Goal: Task Accomplishment & Management: Use online tool/utility

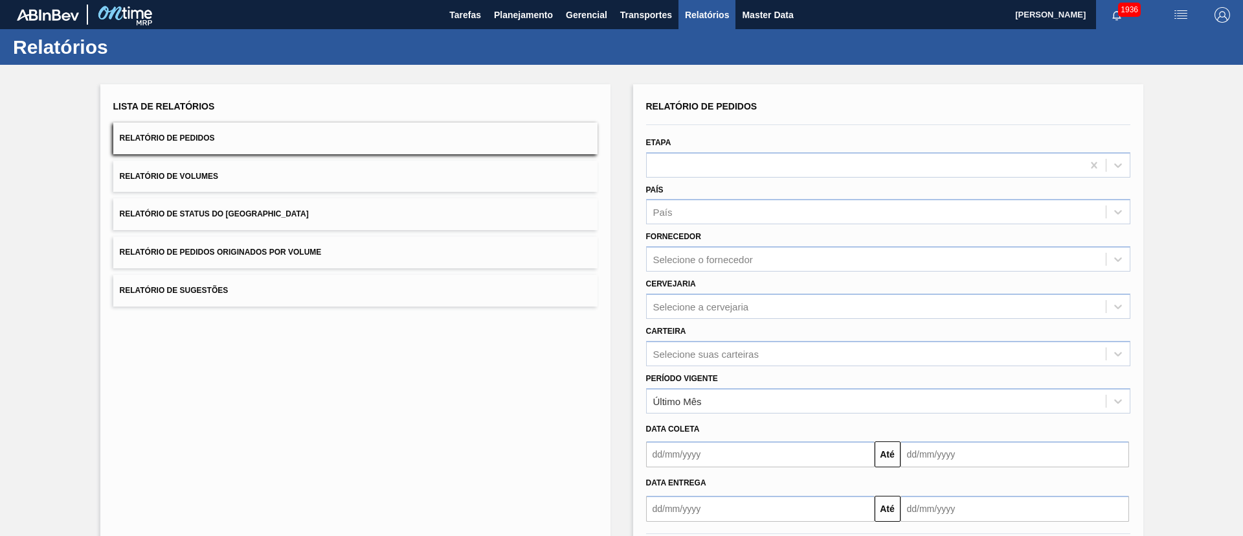
click at [273, 210] on button "Relatório de Status do Estoque" at bounding box center [355, 214] width 484 height 32
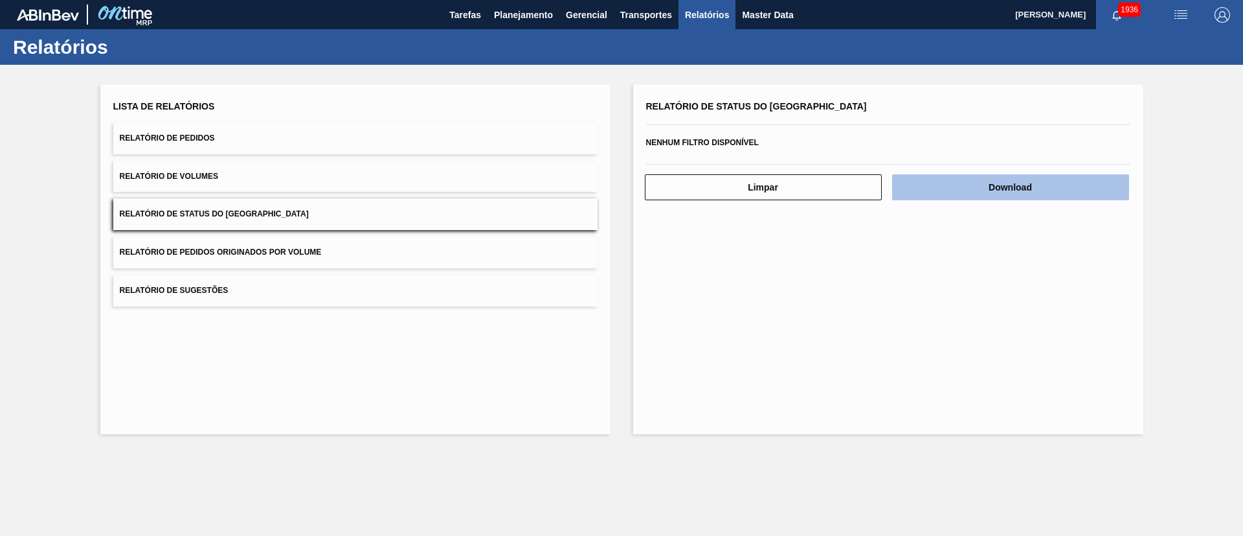
click at [1034, 183] on button "Download" at bounding box center [1010, 187] width 237 height 26
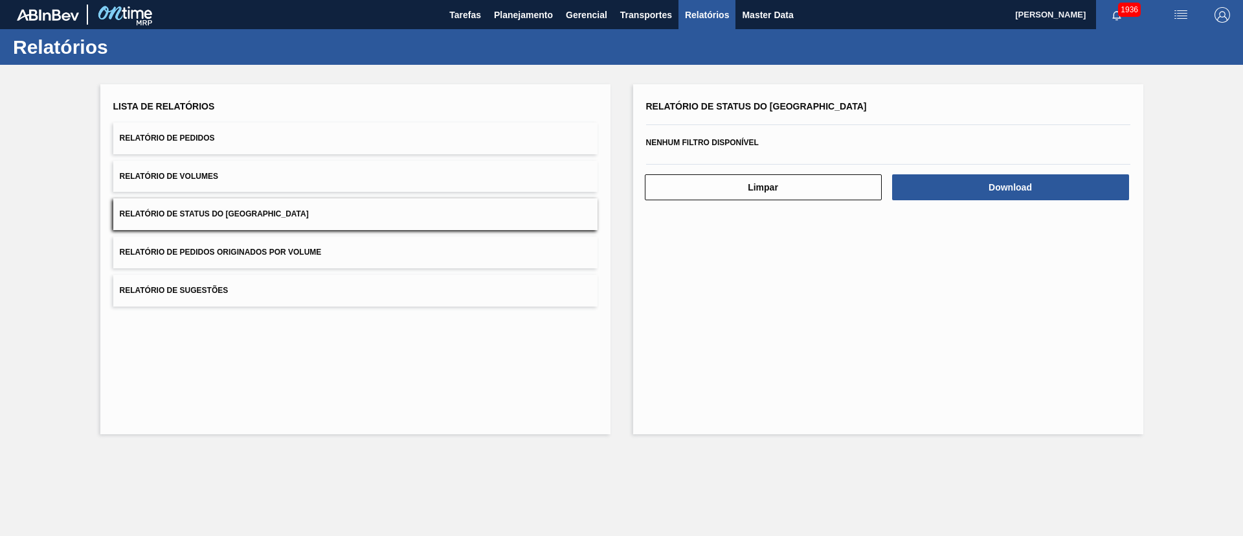
click at [220, 137] on button "Relatório de Pedidos" at bounding box center [355, 138] width 484 height 32
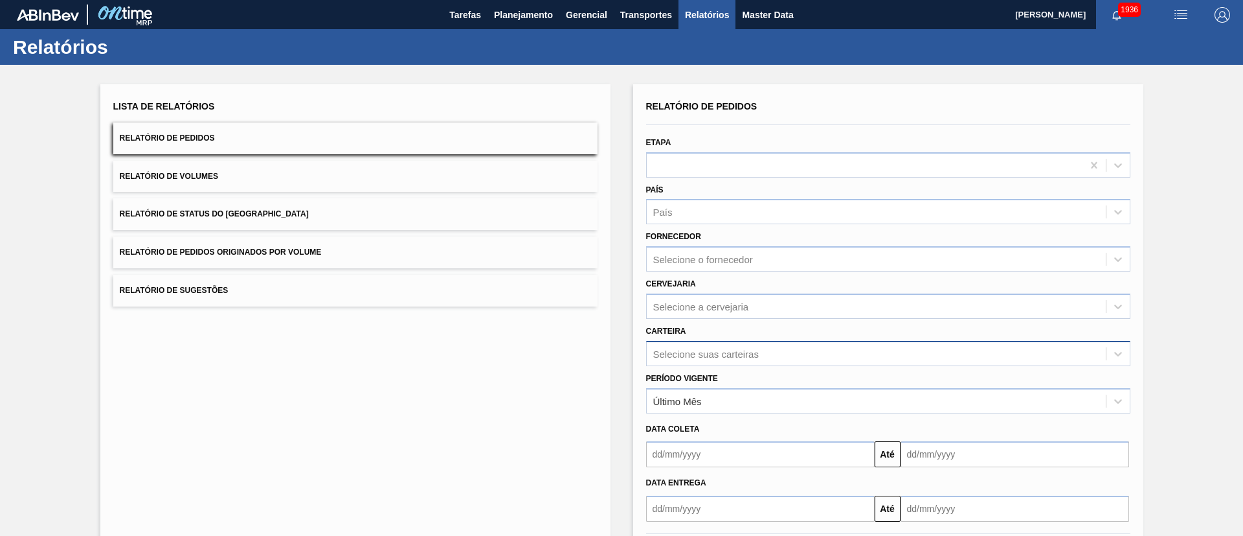
click at [679, 343] on div "Relatório de Pedidos Etapa País País Fornecedor Selecione o fornecedor Cervejar…" at bounding box center [888, 309] width 484 height 424
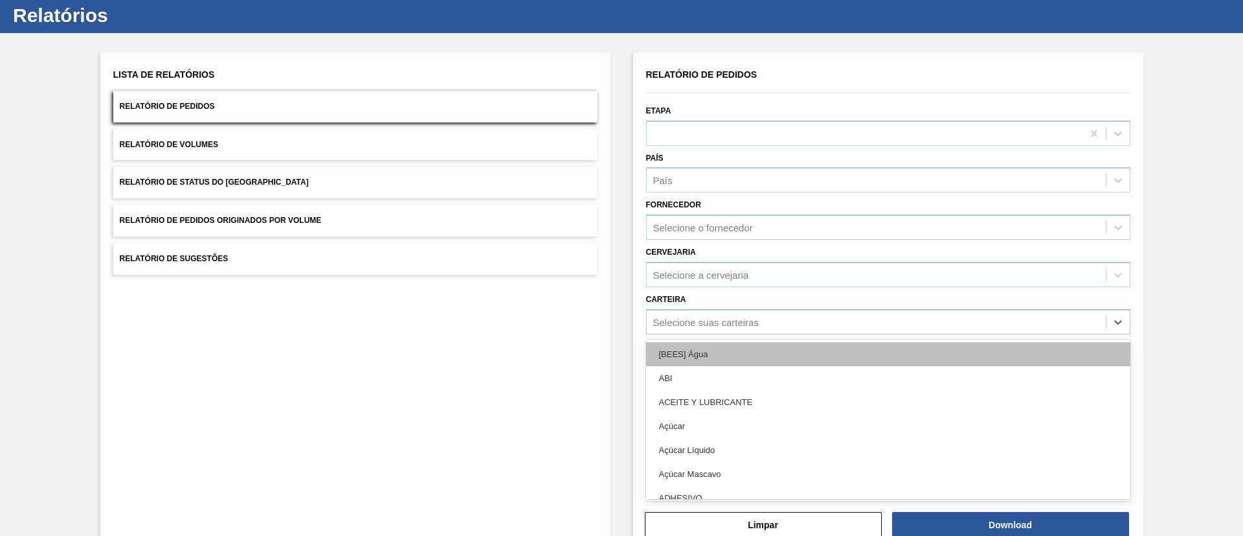
scroll to position [35, 0]
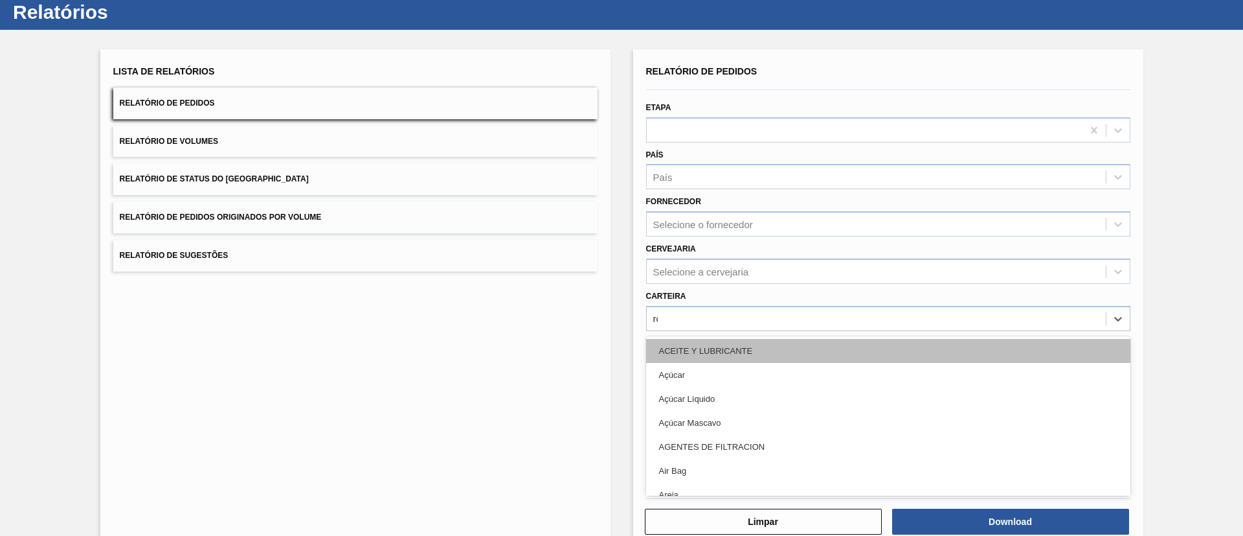
type input "rót"
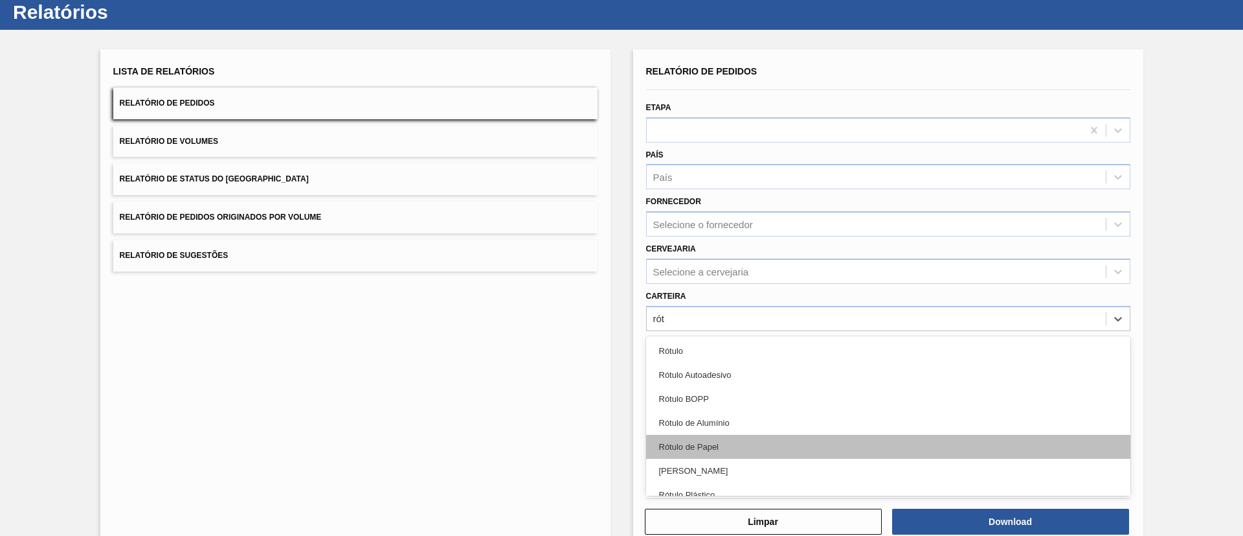
click at [716, 439] on div "Rótulo de Papel" at bounding box center [888, 447] width 484 height 24
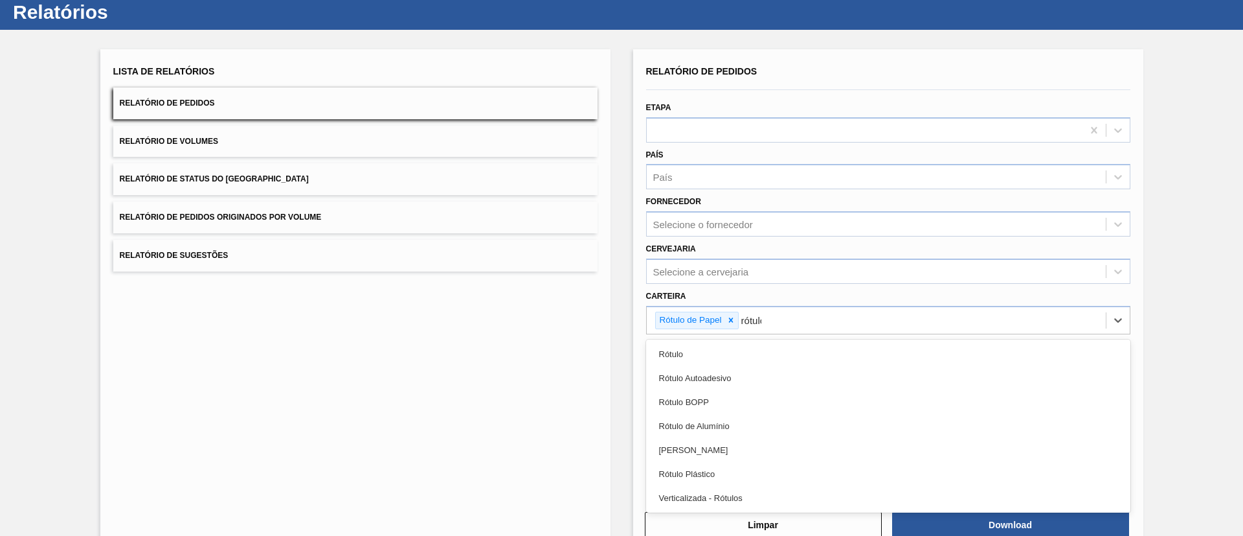
type input "rótulo"
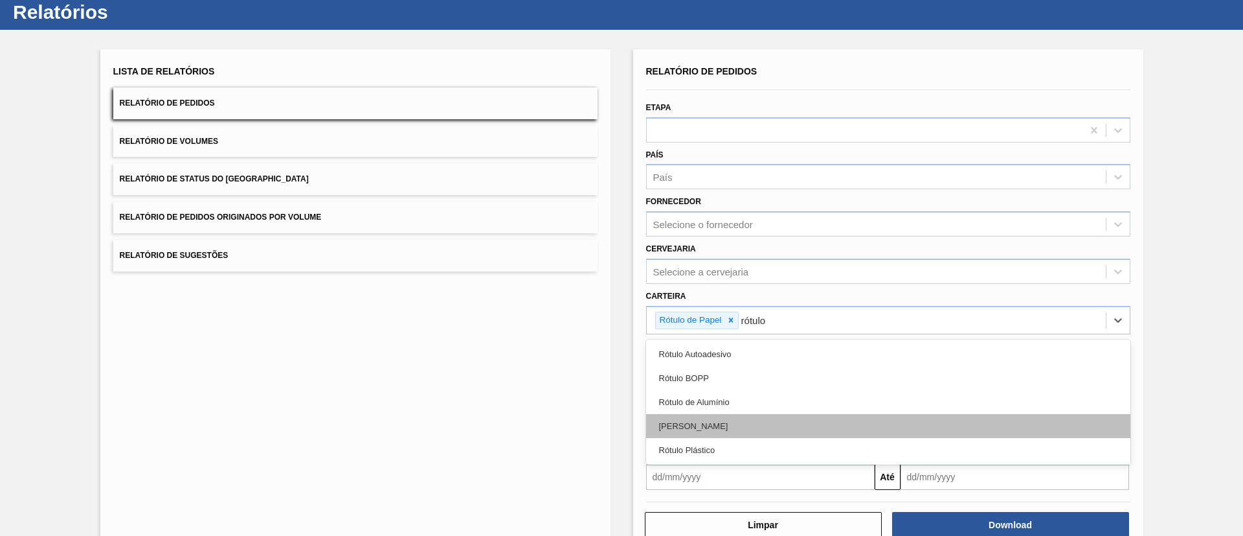
click at [735, 415] on div "Rótulo Papel" at bounding box center [888, 426] width 484 height 24
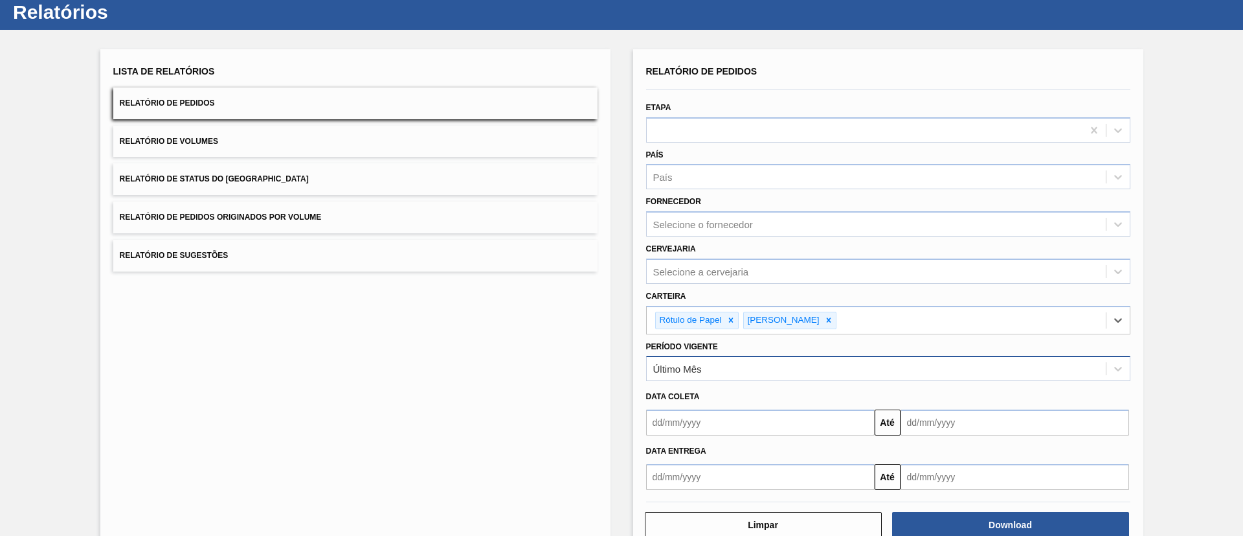
click at [729, 374] on div "Último Mês" at bounding box center [876, 368] width 459 height 19
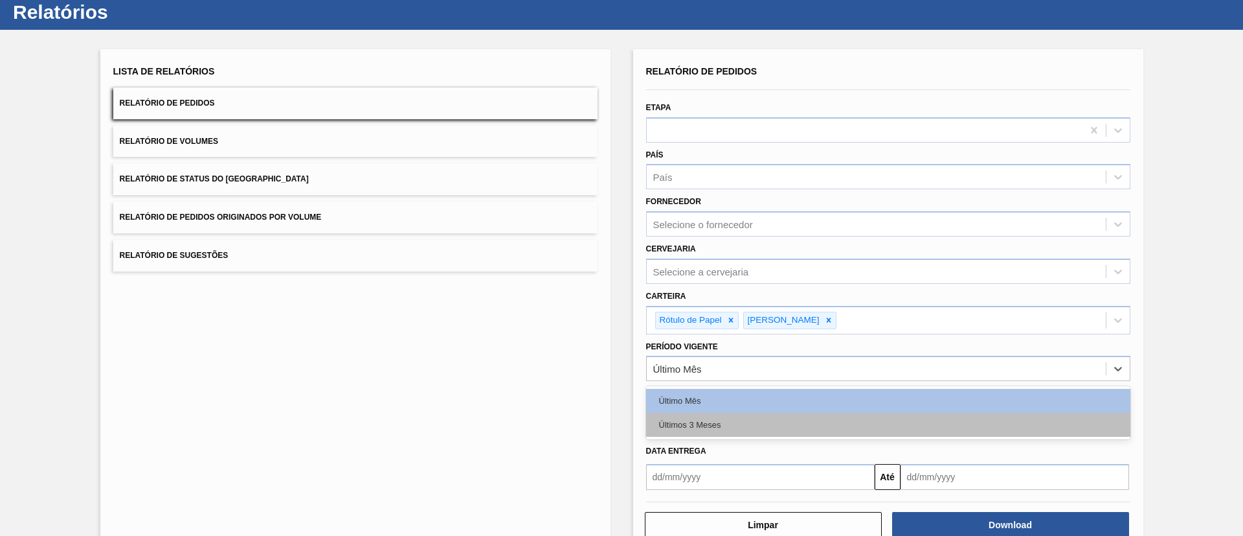
click at [705, 420] on div "Últimos 3 Meses" at bounding box center [888, 425] width 484 height 24
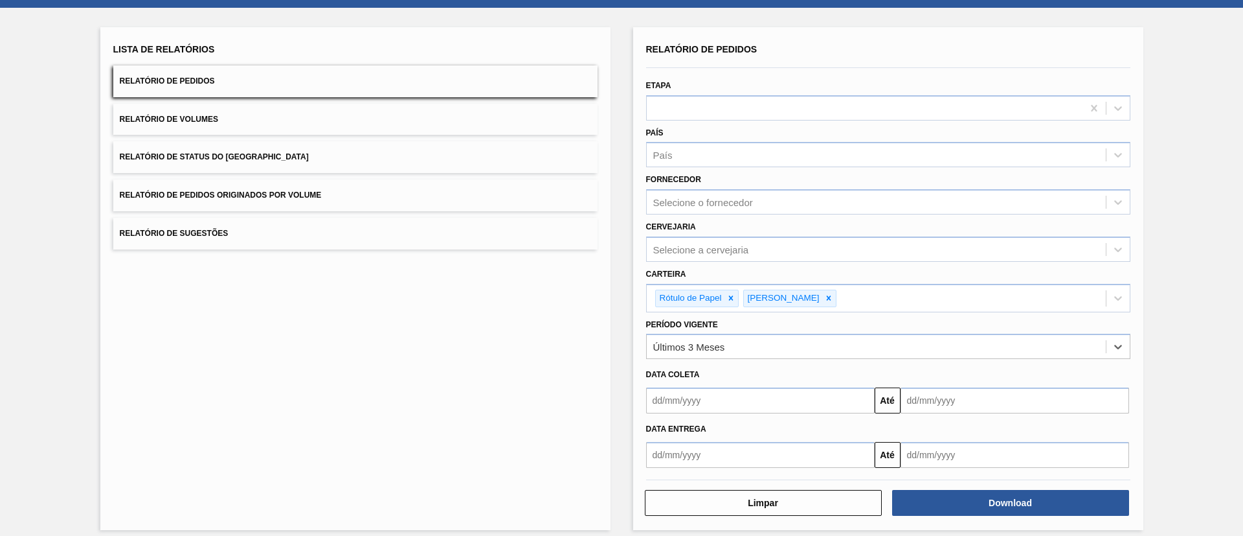
scroll to position [67, 0]
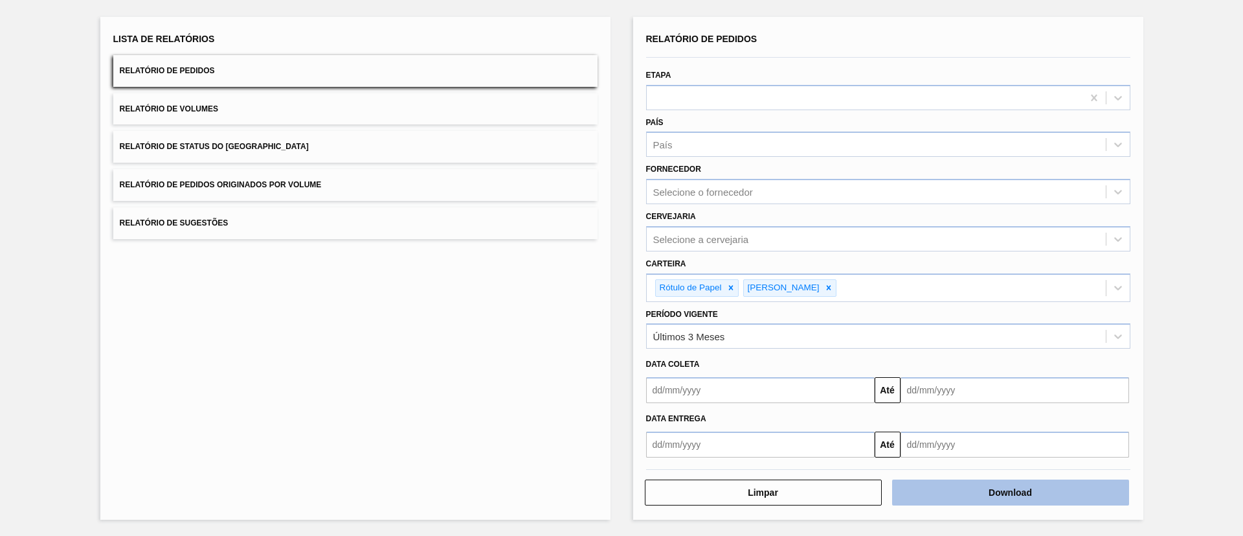
click at [961, 490] on button "Download" at bounding box center [1010, 492] width 237 height 26
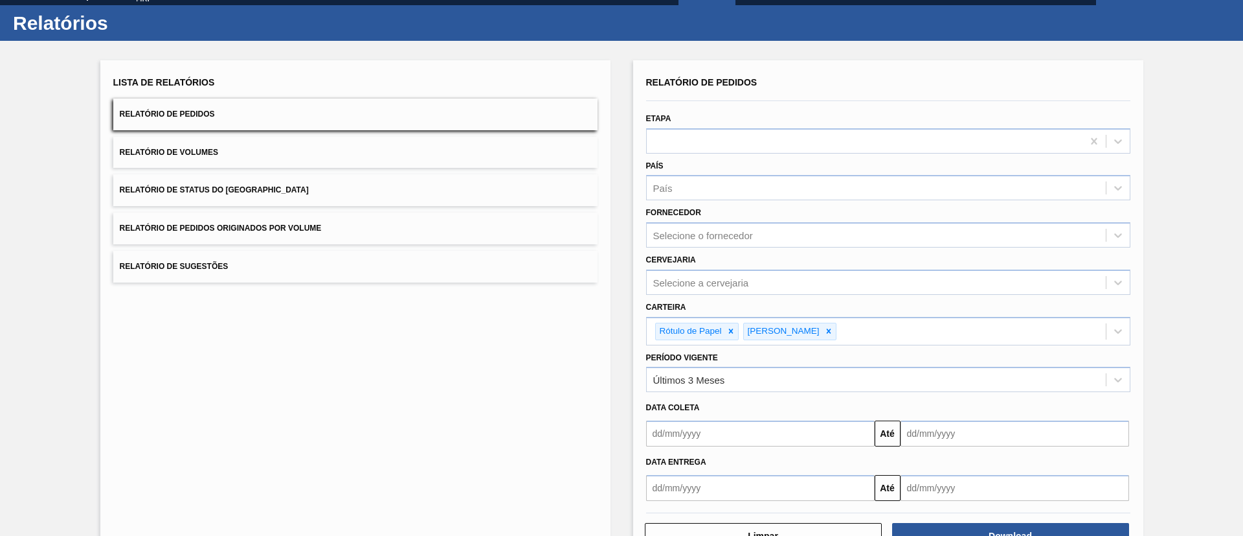
scroll to position [0, 0]
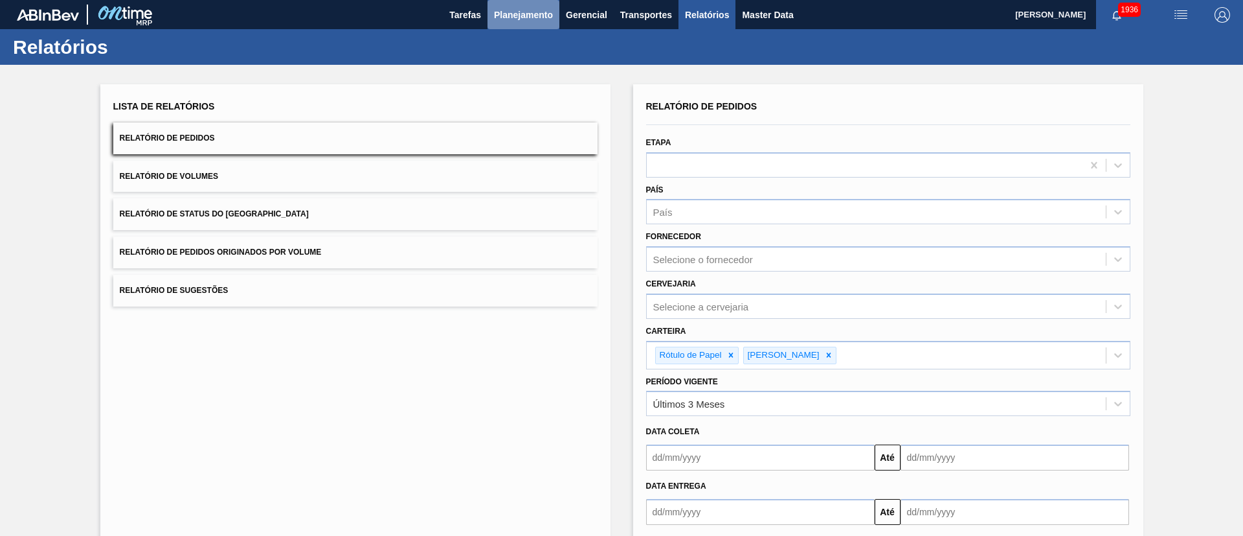
click at [519, 21] on span "Planejamento" at bounding box center [523, 15] width 59 height 16
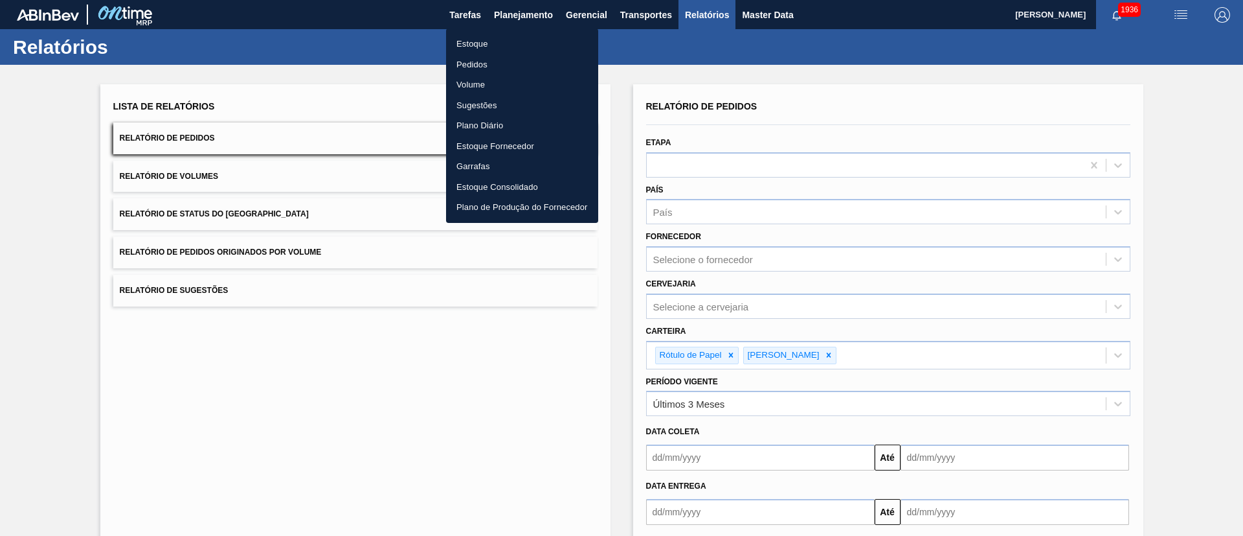
click at [468, 44] on li "Estoque" at bounding box center [522, 44] width 152 height 21
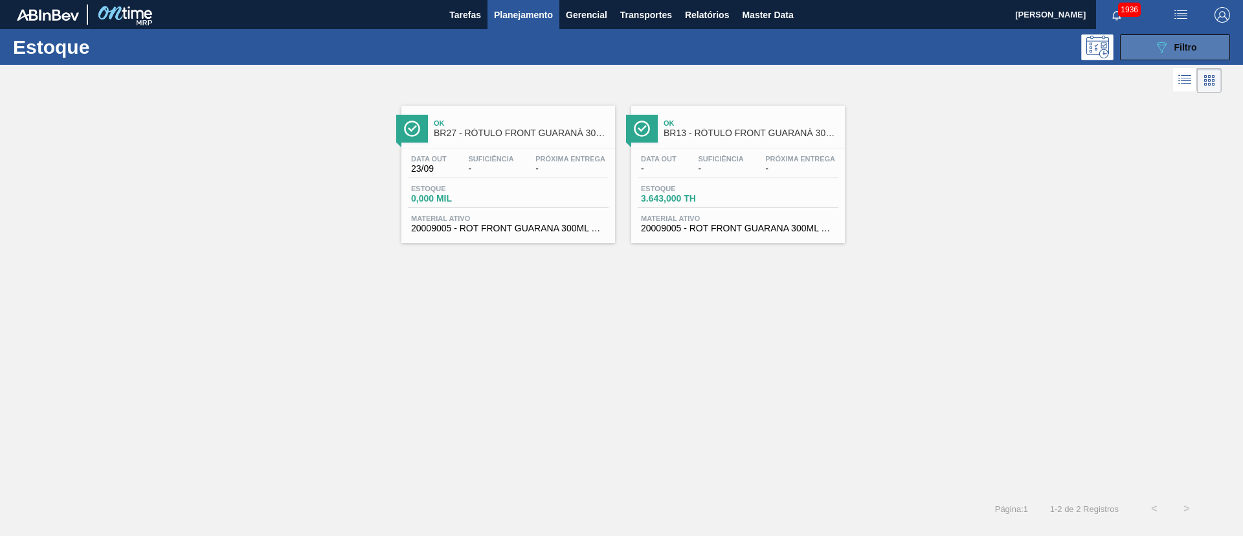
click at [1154, 47] on icon "089F7B8B-B2A5-4AFE-B5C0-19BA573D28AC" at bounding box center [1162, 48] width 16 height 16
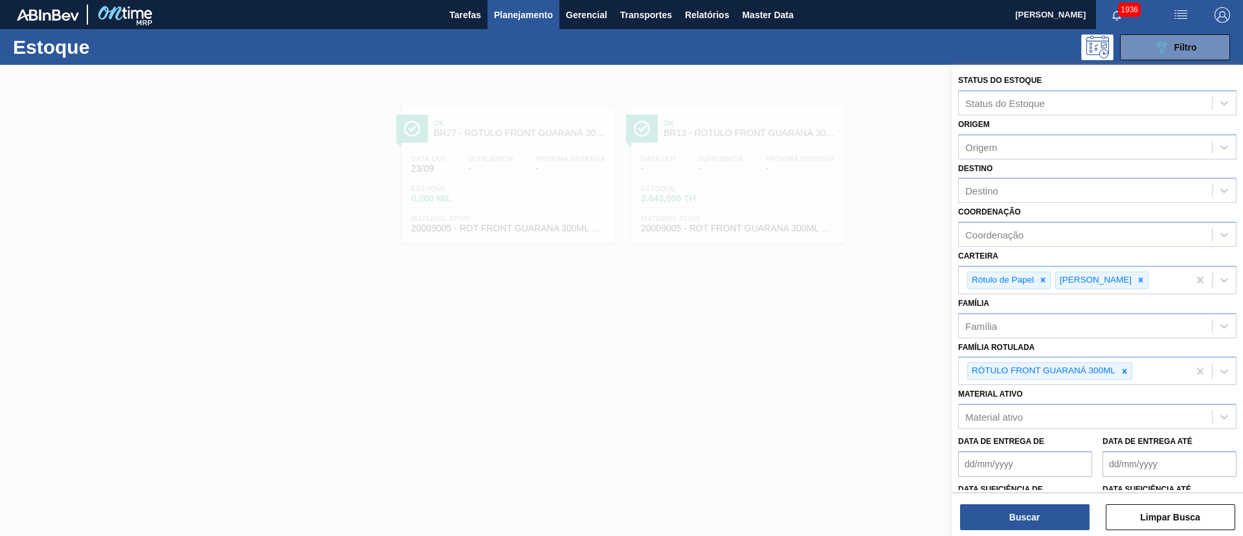
click at [731, 323] on div at bounding box center [621, 333] width 1243 height 536
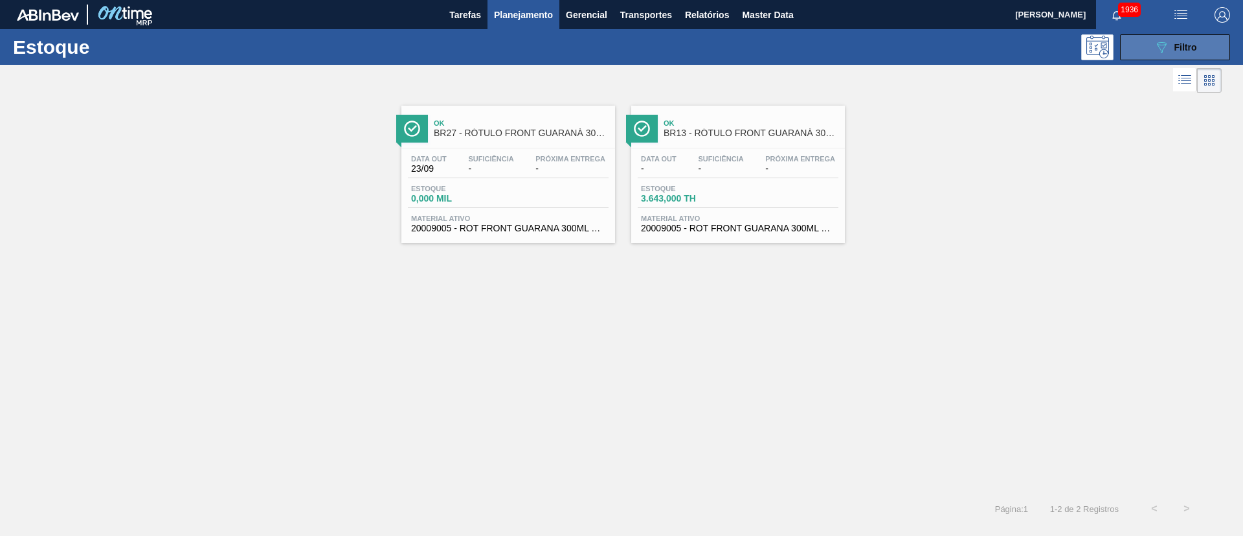
click at [1174, 55] on button "089F7B8B-B2A5-4AFE-B5C0-19BA573D28AC Filtro" at bounding box center [1175, 47] width 110 height 26
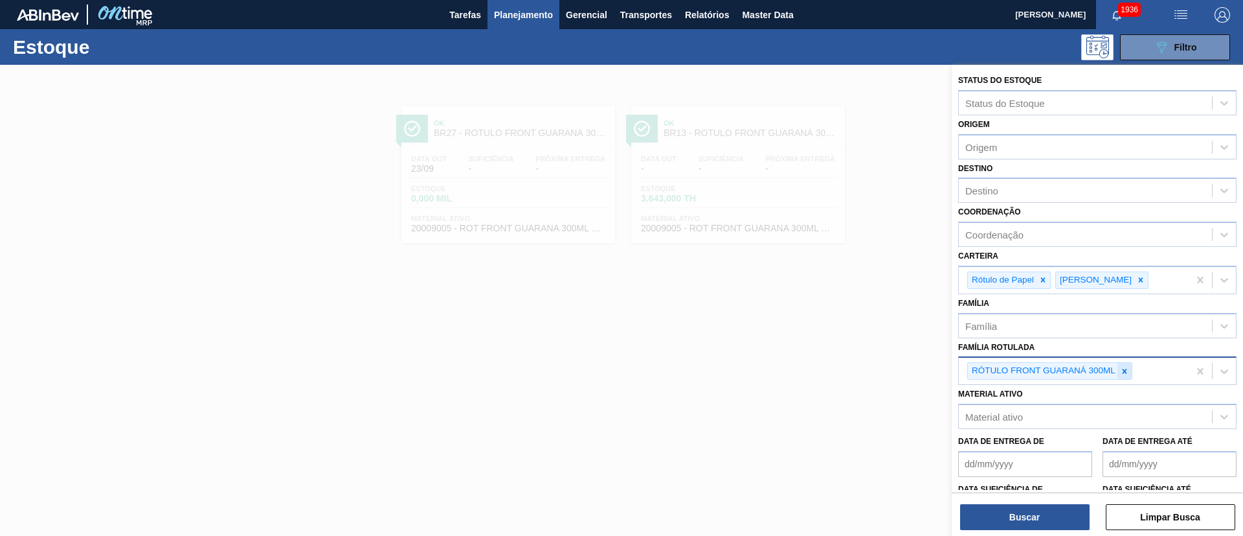
click at [1118, 367] on div at bounding box center [1125, 371] width 14 height 16
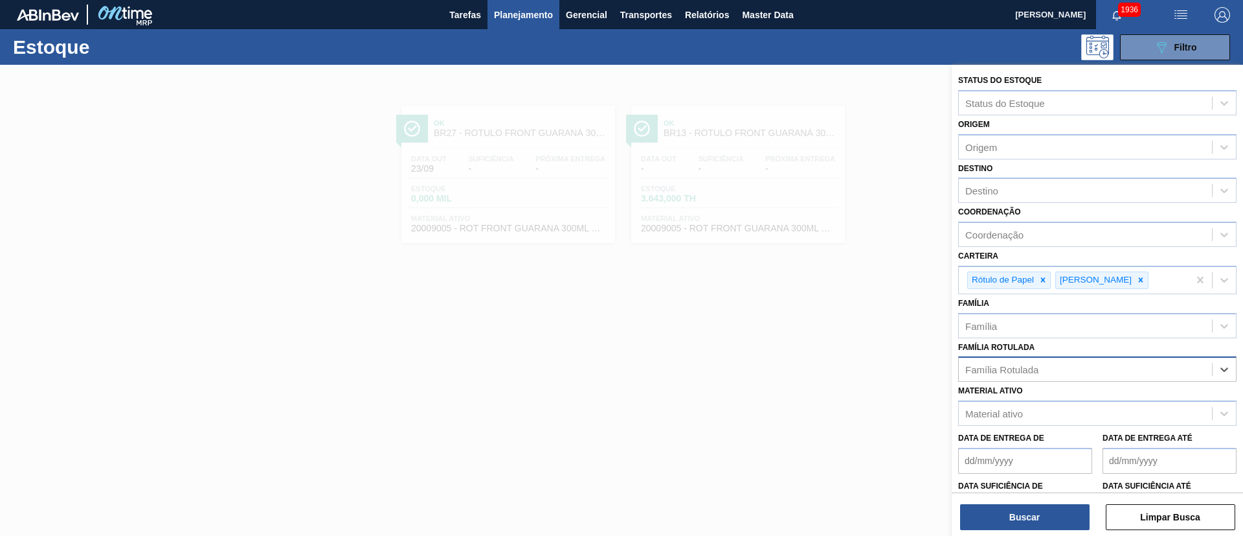
paste Rotulada "RÓTULO FRONT BUD 600ML"
type Rotulada "RÓTULO FRONT BUD 600ML"
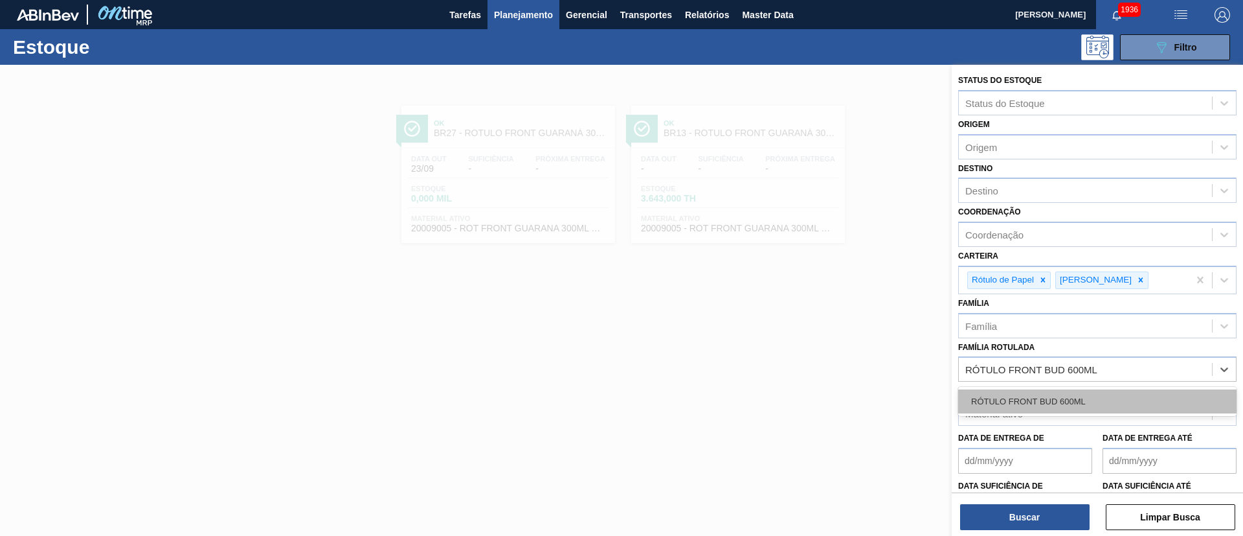
click at [1034, 394] on div "RÓTULO FRONT BUD 600ML" at bounding box center [1097, 401] width 278 height 24
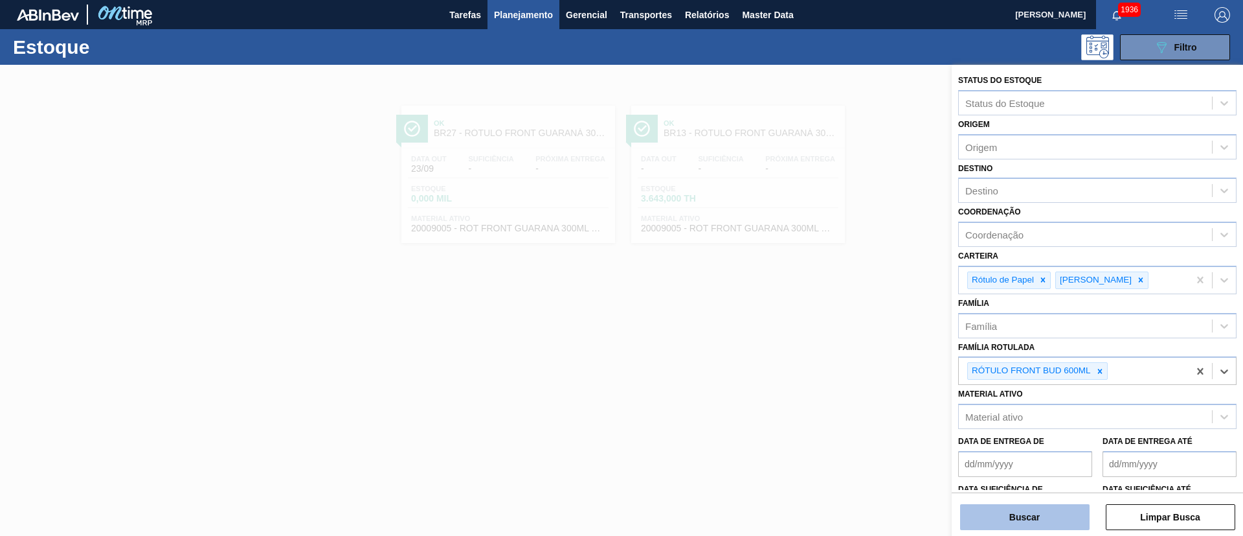
click at [1012, 510] on button "Buscar" at bounding box center [1025, 517] width 130 height 26
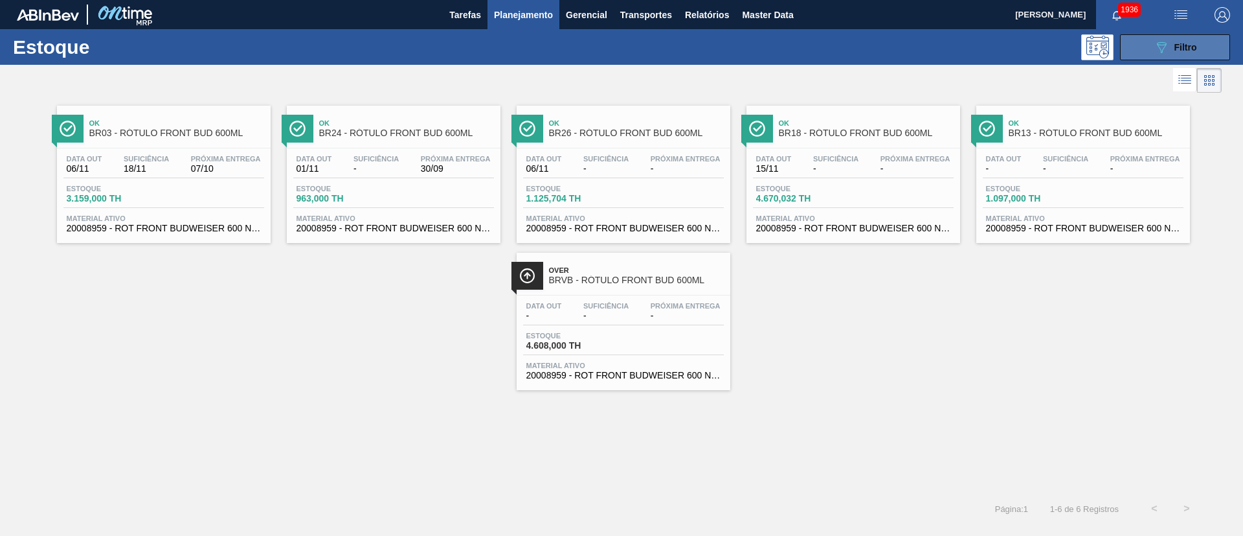
click at [1175, 50] on span "Filtro" at bounding box center [1186, 47] width 23 height 10
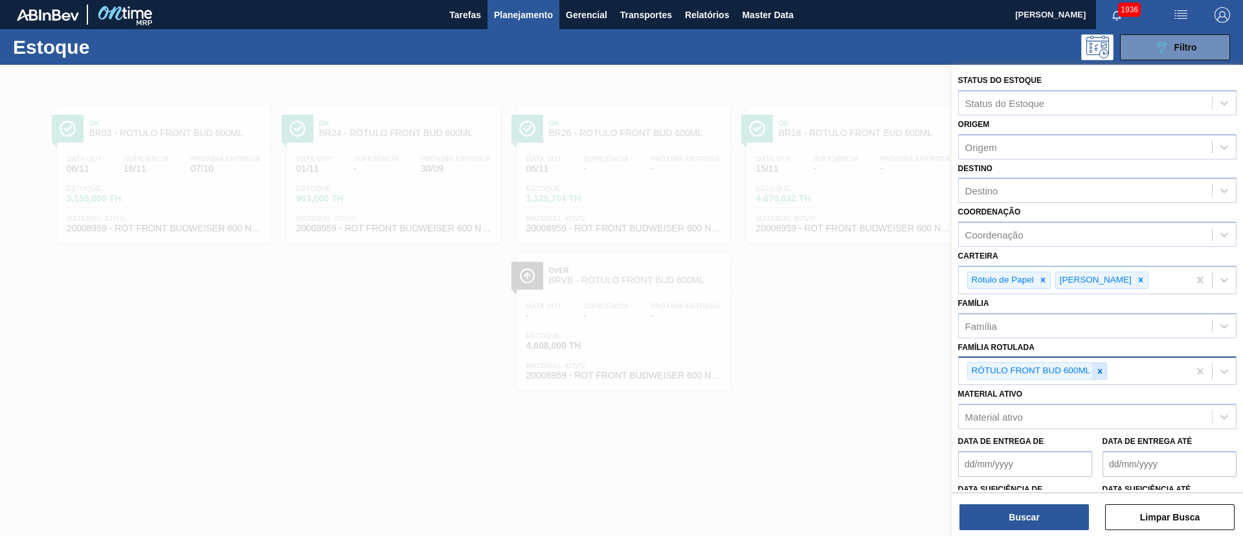
click at [1096, 372] on icon at bounding box center [1100, 371] width 9 height 9
paste Rotulada "RÓTULO FRONT STELLA 330ML"
type Rotulada "RÓTULO FRONT STELLA 330ML"
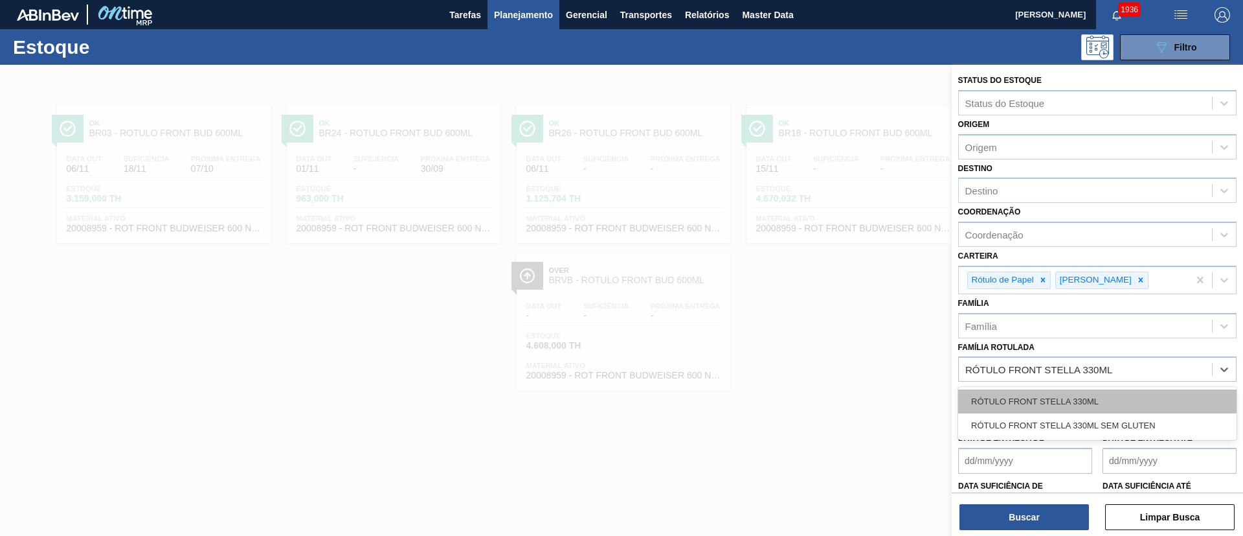
click at [1022, 393] on div "RÓTULO FRONT STELLA 330ML" at bounding box center [1097, 401] width 278 height 24
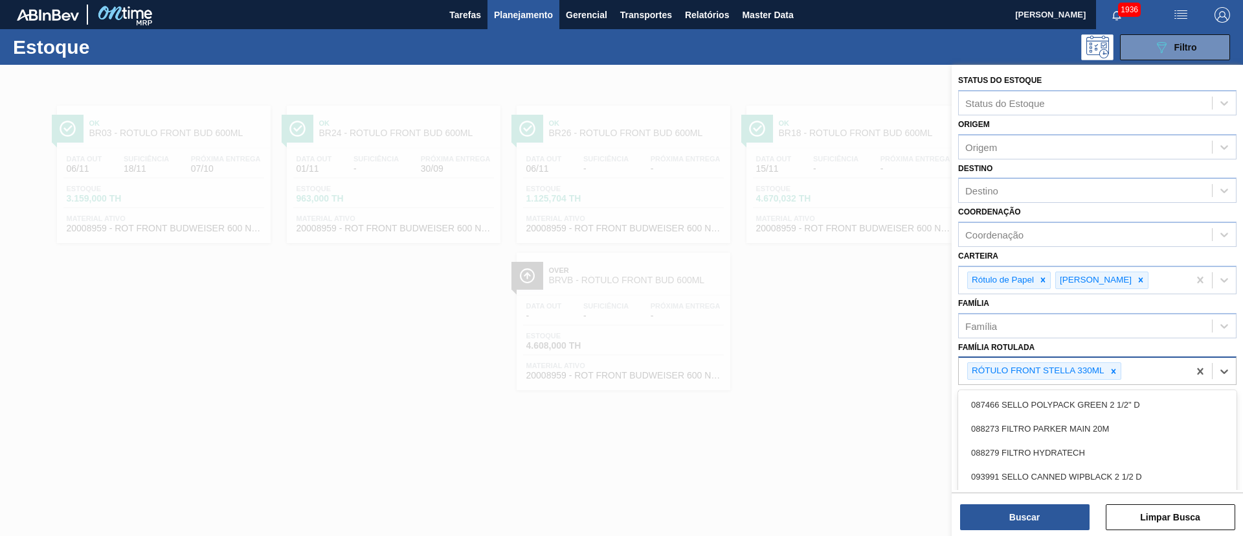
click at [1134, 369] on div "RÓTULO FRONT STELLA 330ML" at bounding box center [1074, 370] width 230 height 27
paste Rotulada "RÓTULO NECK STELLA 330ML"
type Rotulada "RÓTULO NECK STELLA 330ML"
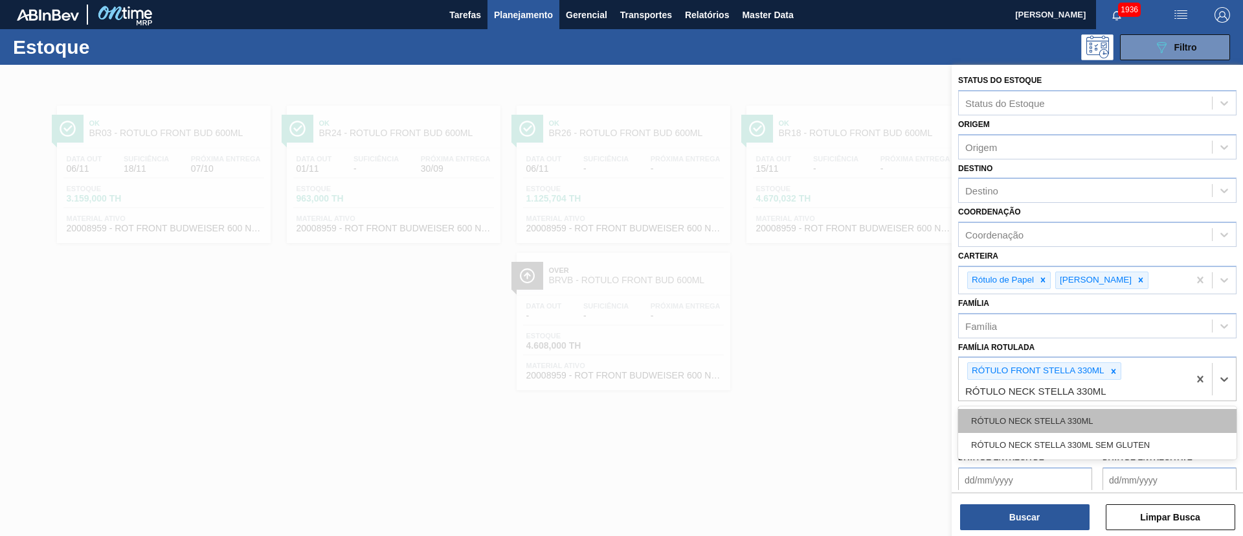
click at [1078, 410] on div "RÓTULO NECK STELLA 330ML" at bounding box center [1097, 421] width 278 height 24
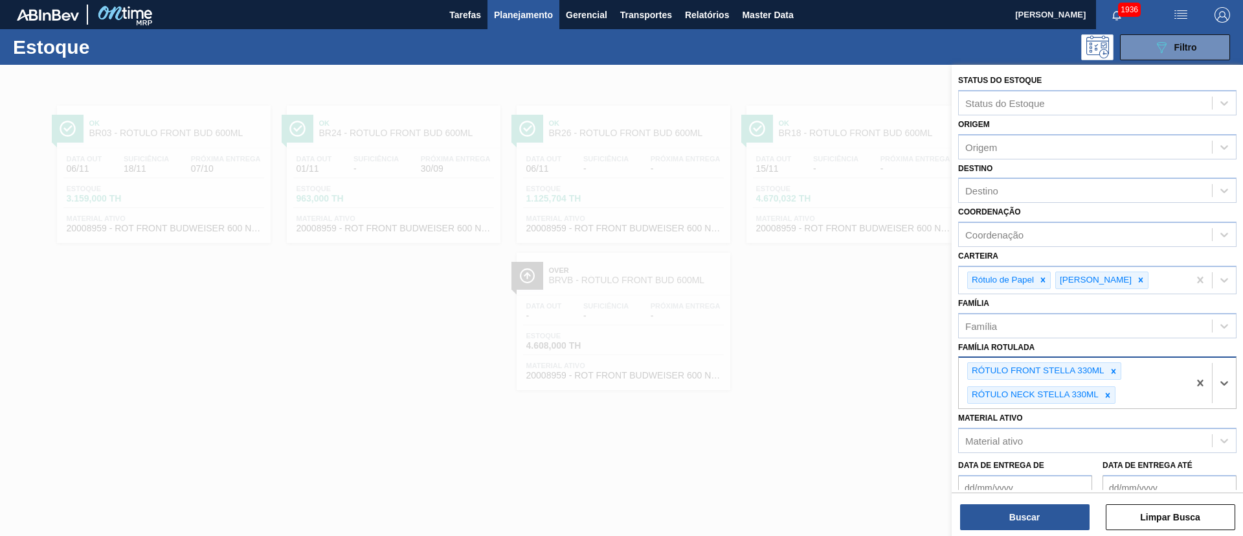
paste Rotulada "RÓTULO BACK STELLA 330ML"
type Rotulada "RÓTULO BACK STELLA 330ML"
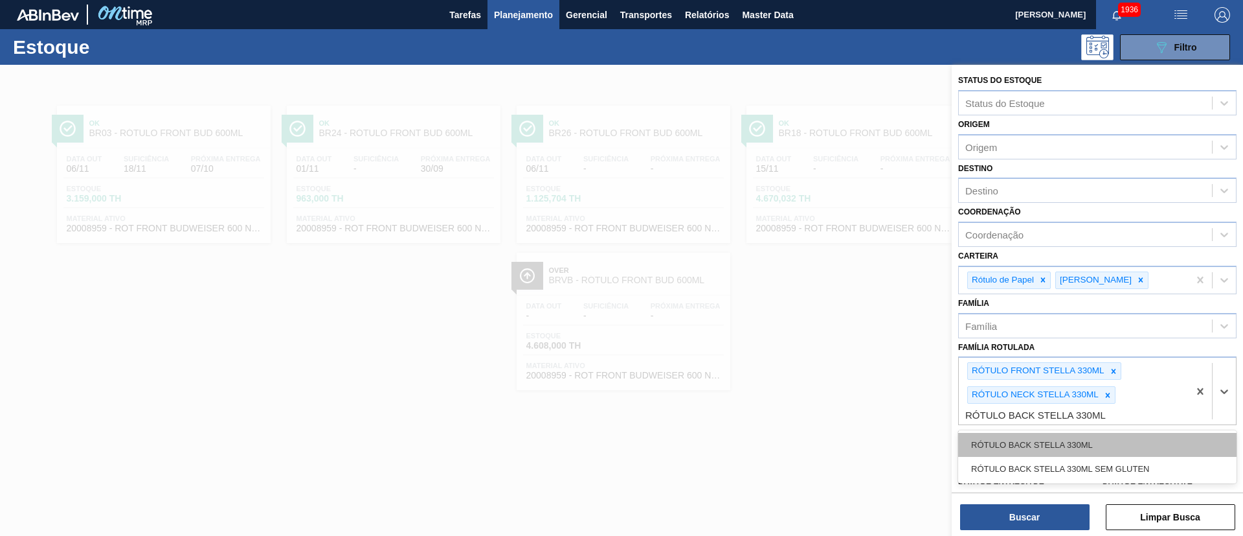
click at [1067, 441] on div "RÓTULO BACK STELLA 330ML" at bounding box center [1097, 445] width 278 height 24
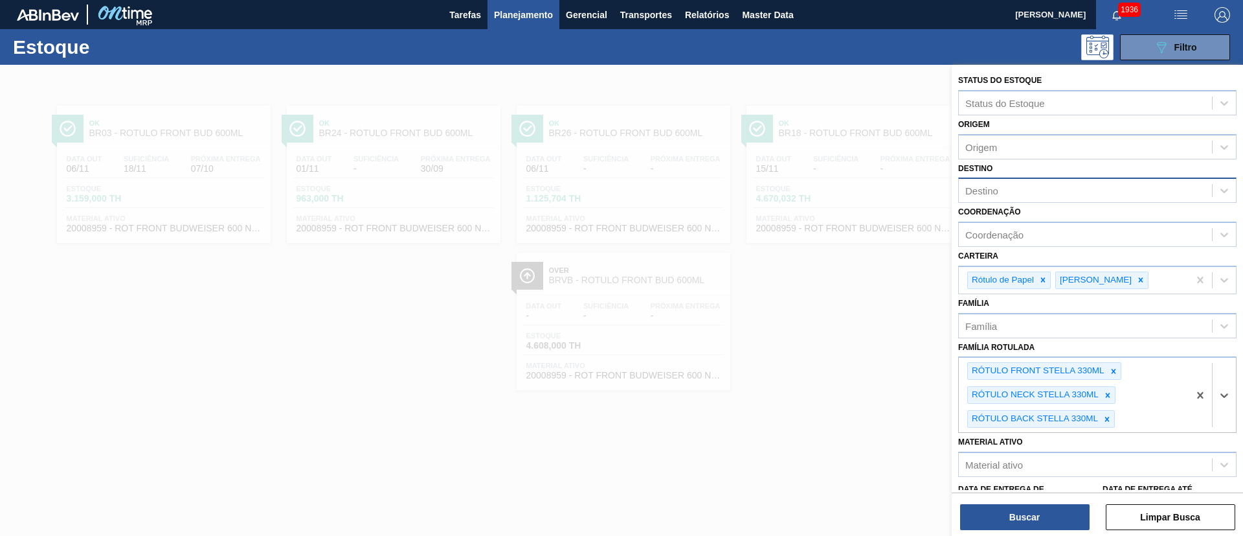
click at [1007, 194] on div "Destino" at bounding box center [1085, 190] width 253 height 19
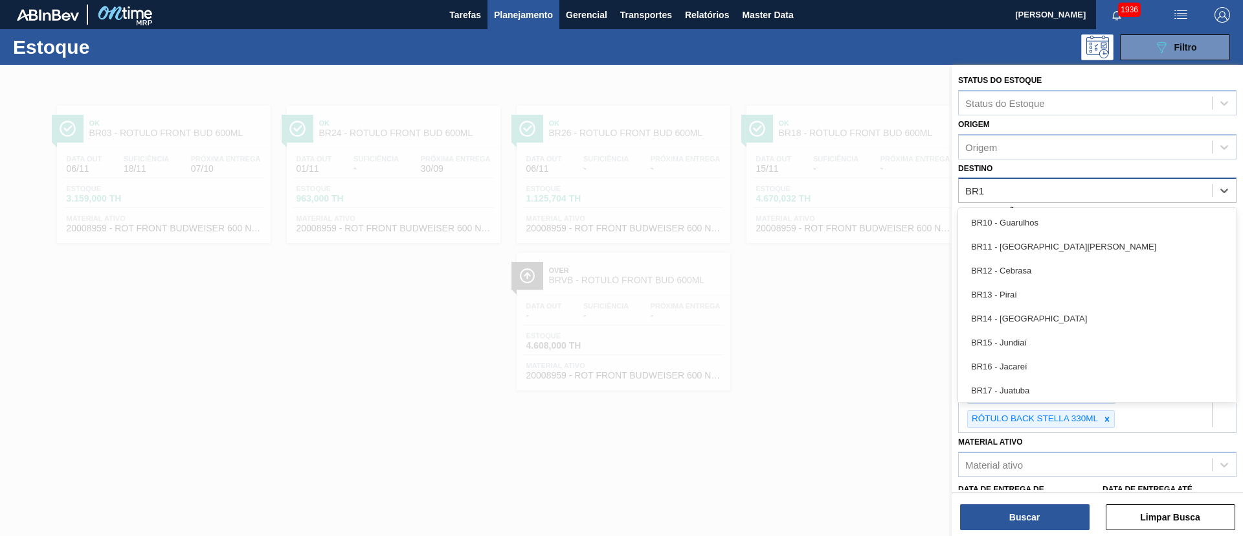
type input "BR18"
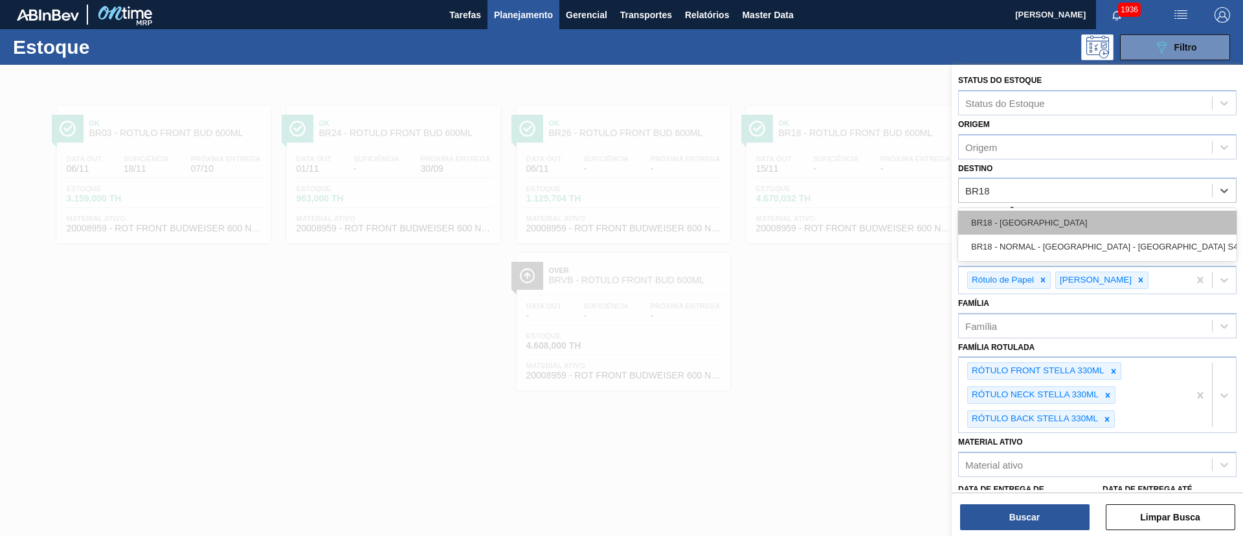
click at [1009, 227] on div "BR18 - Pernambuco" at bounding box center [1097, 222] width 278 height 24
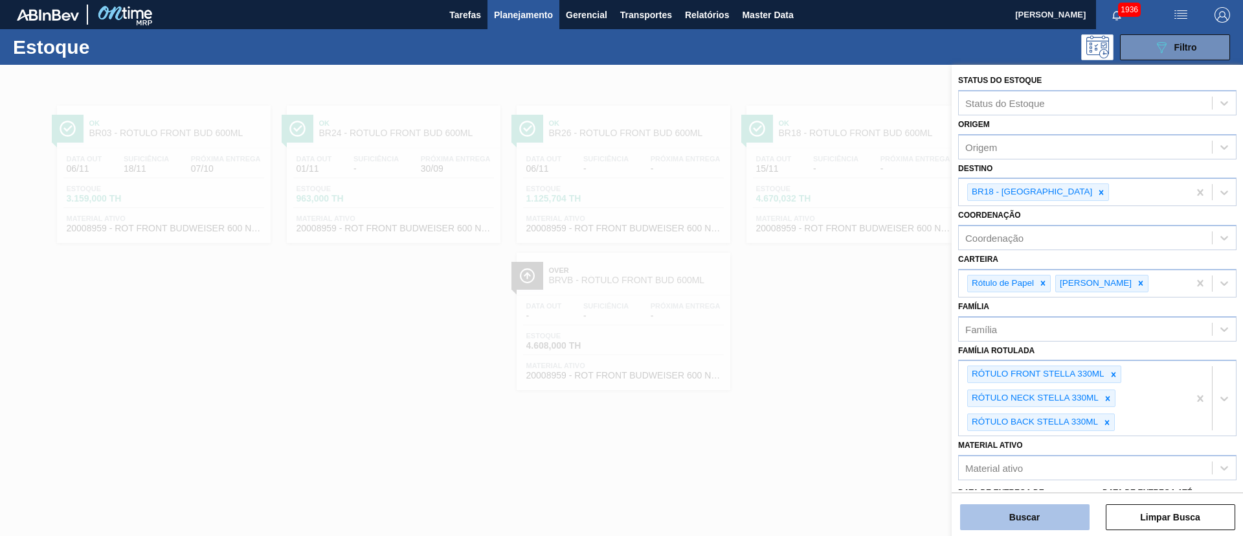
click at [1006, 513] on button "Buscar" at bounding box center [1025, 517] width 130 height 26
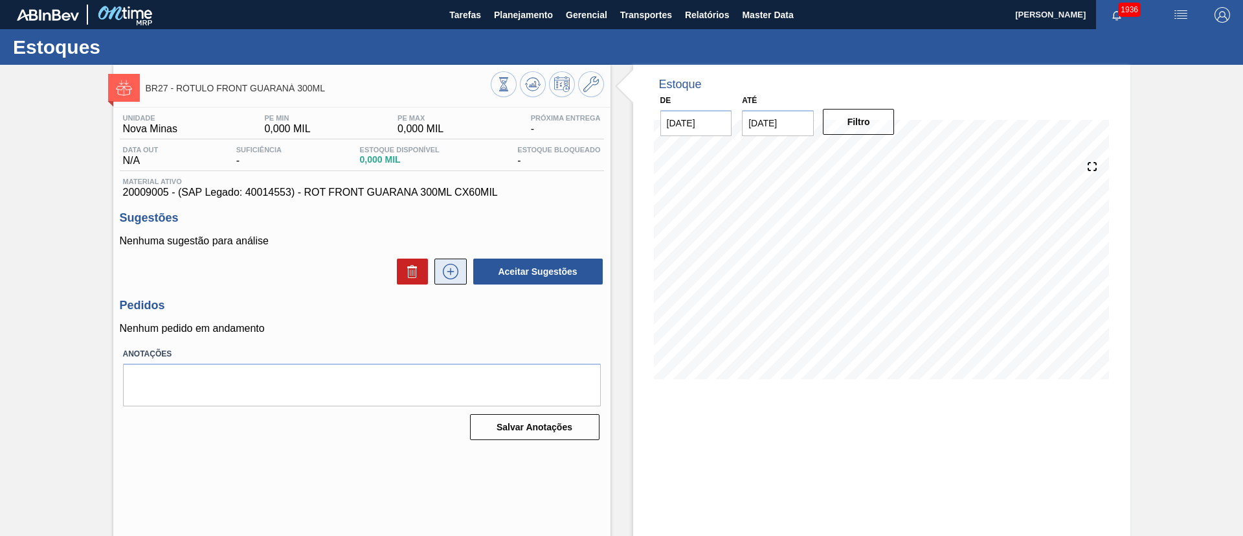
click at [450, 268] on icon at bounding box center [450, 271] width 1 height 7
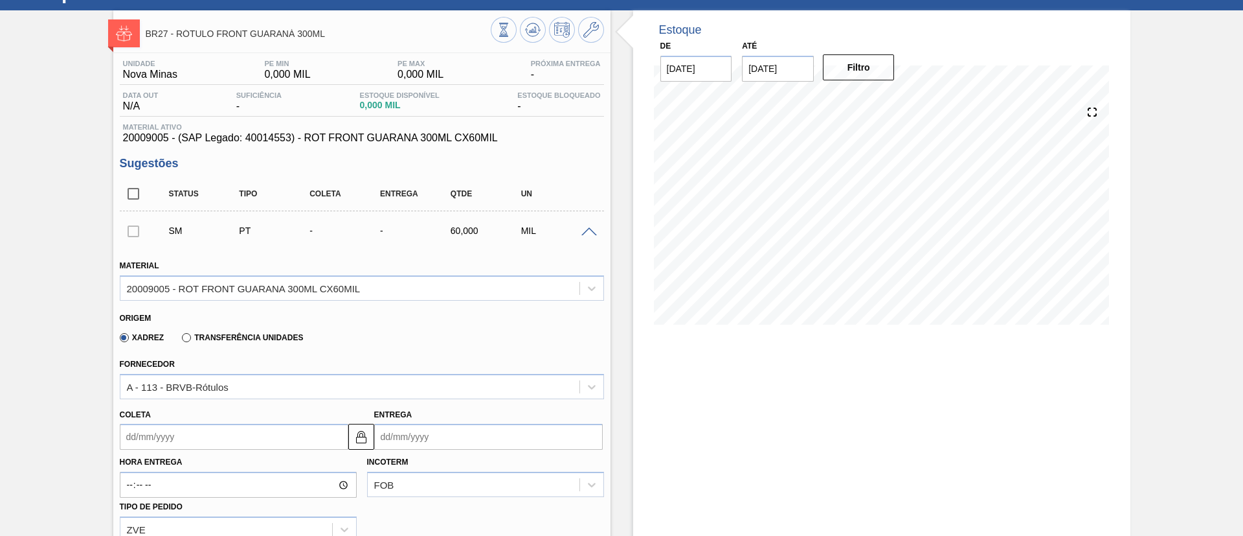
scroll to position [97, 0]
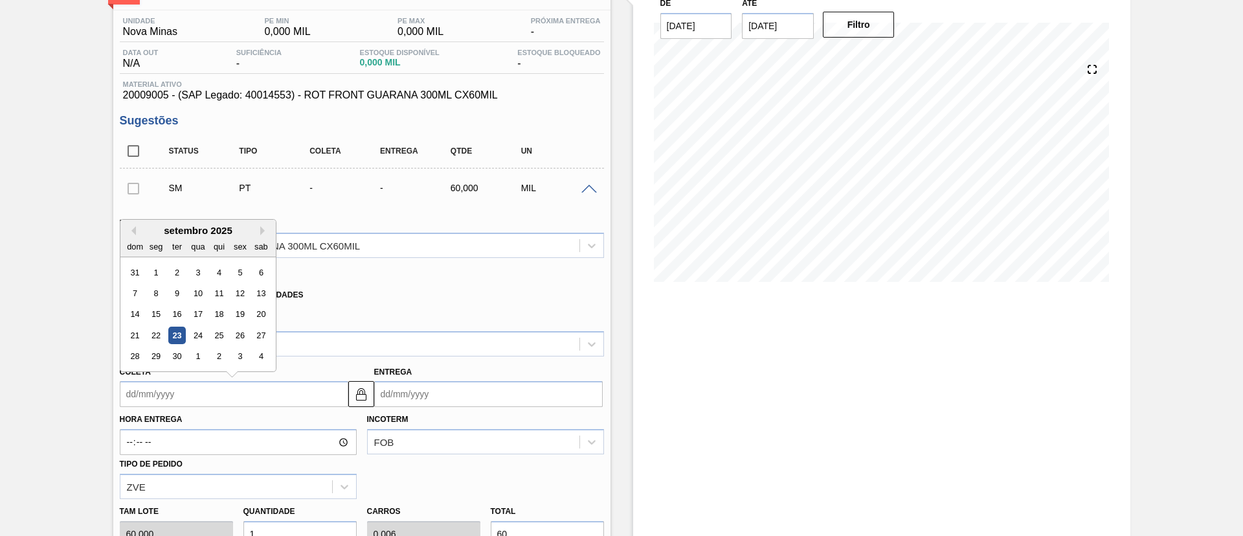
click at [187, 393] on input "Coleta" at bounding box center [234, 394] width 229 height 26
click at [245, 333] on div "26" at bounding box center [239, 334] width 17 height 17
type input "[DATE]"
type input "29/09/2025"
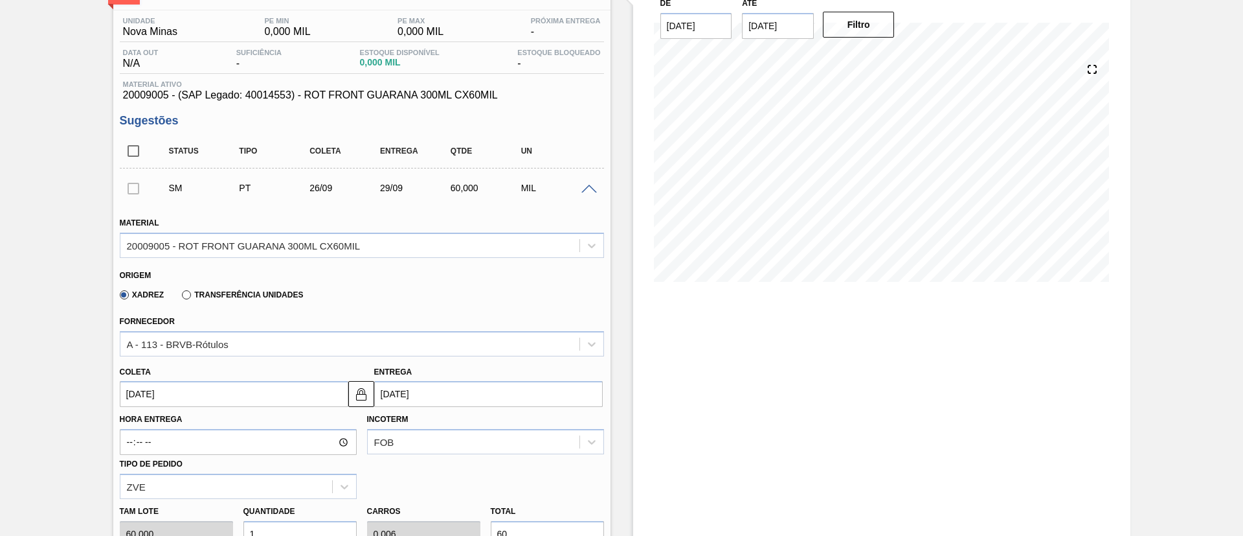
scroll to position [291, 0]
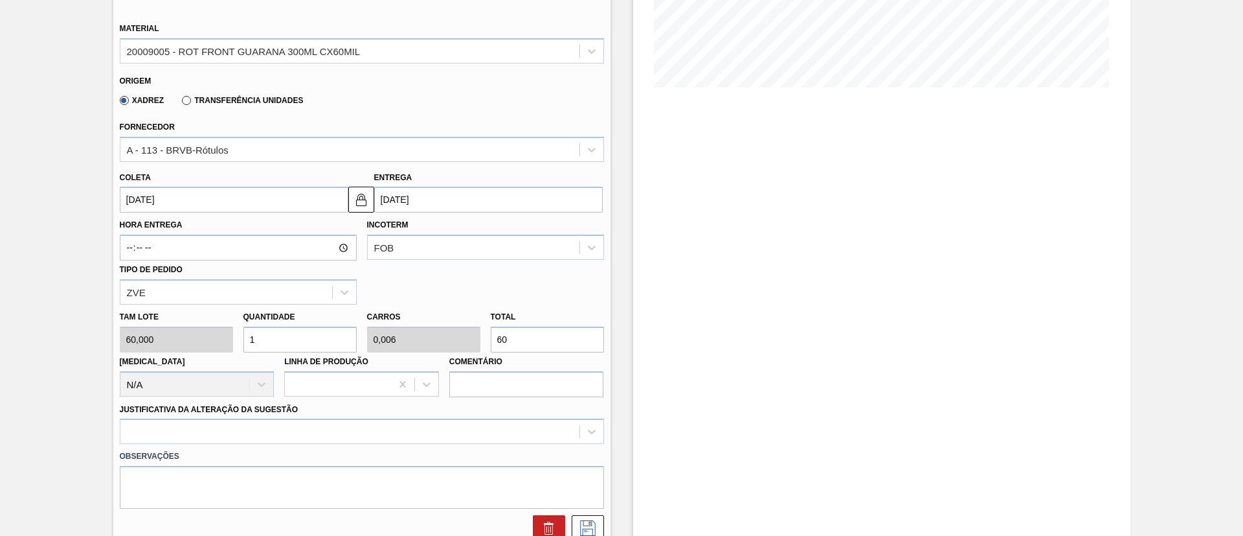
click at [447, 330] on div "Tam lote 60,000 Quantidade 1 Carros 0,006 Total 60 Doca N/A Linha de Produção C…" at bounding box center [362, 350] width 495 height 93
type input "0,017"
type input "0"
type input "1"
type input "0,167"
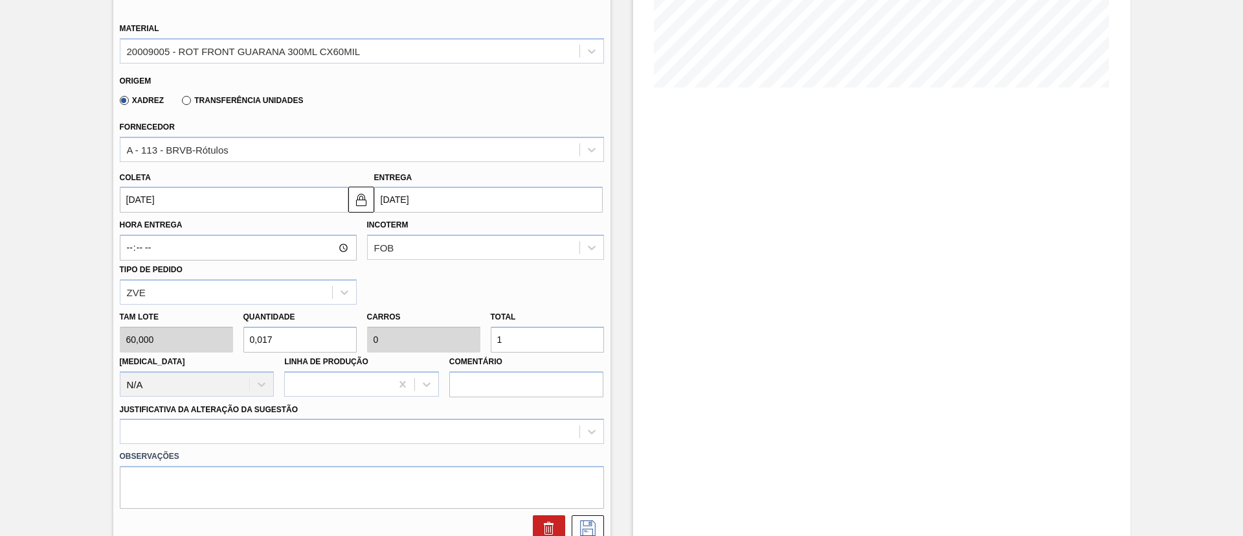
type input "0,001"
type input "10"
type input "1,667"
type input "0,01"
type input "100"
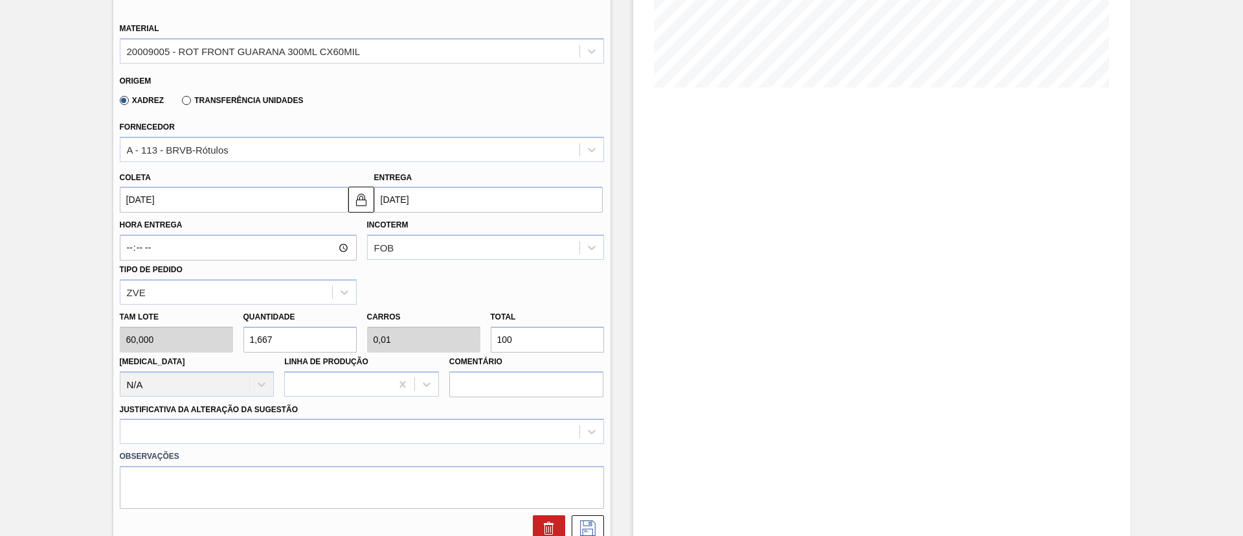
type input "16,667"
type input "0,1"
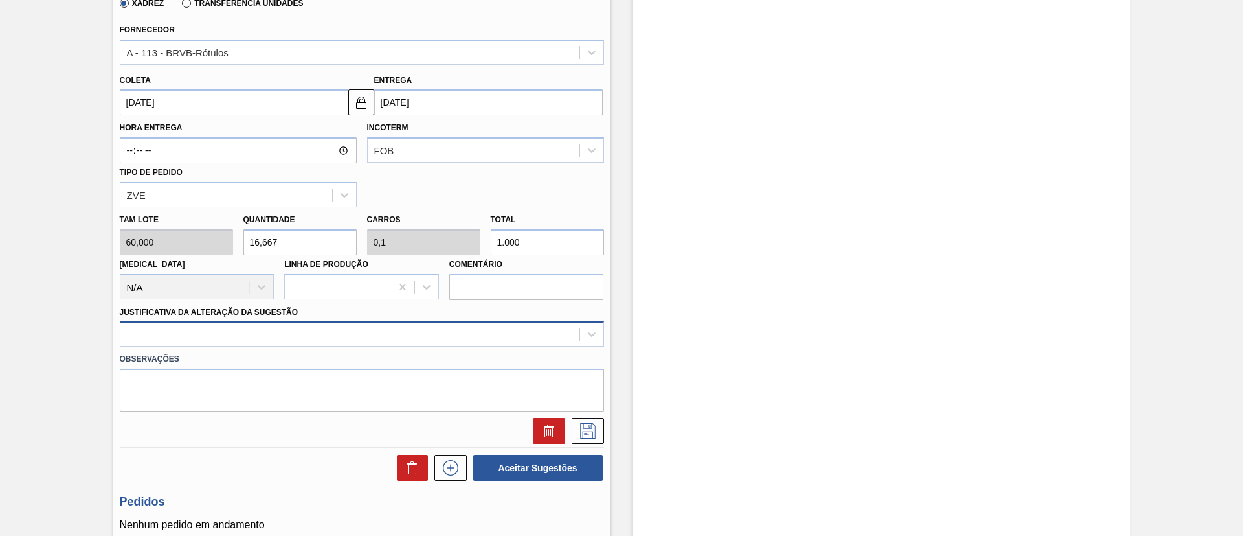
type input "1.000"
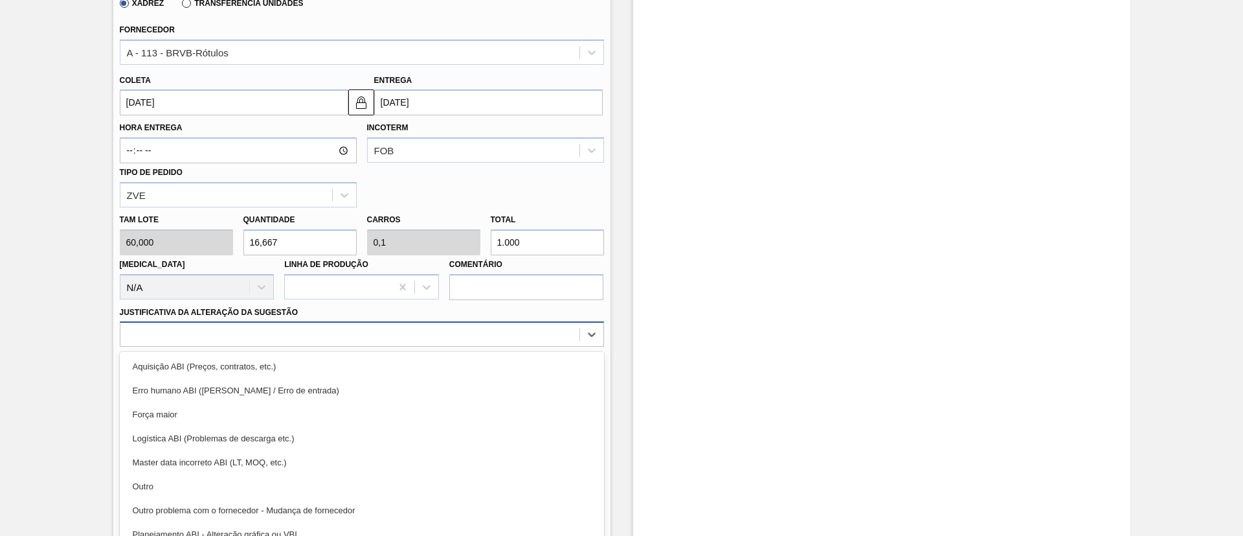
click at [289, 329] on div at bounding box center [362, 333] width 484 height 25
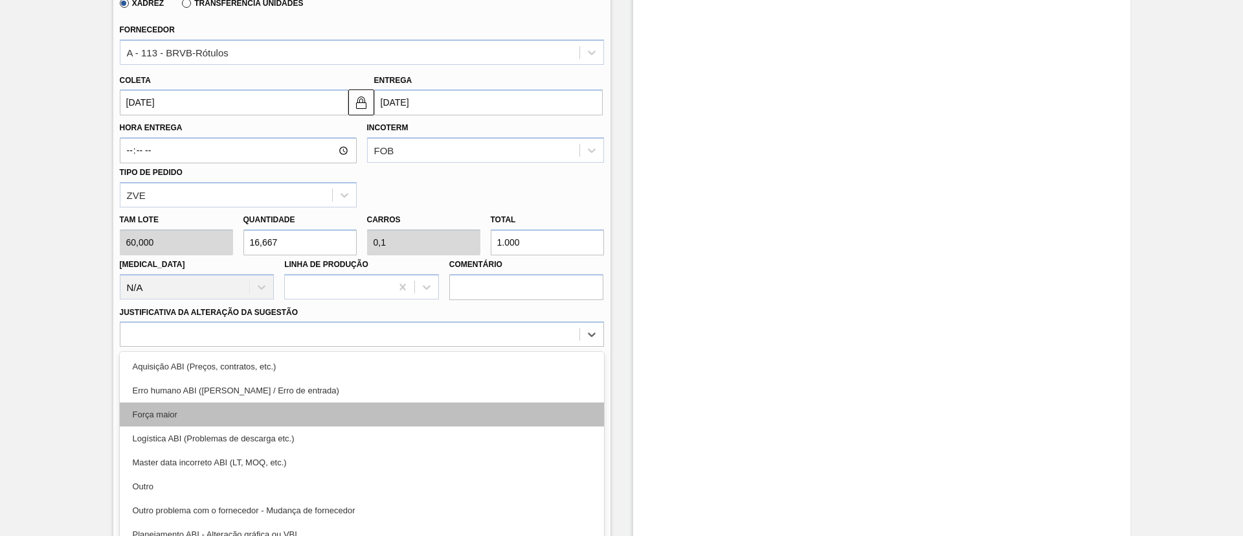
scroll to position [404, 0]
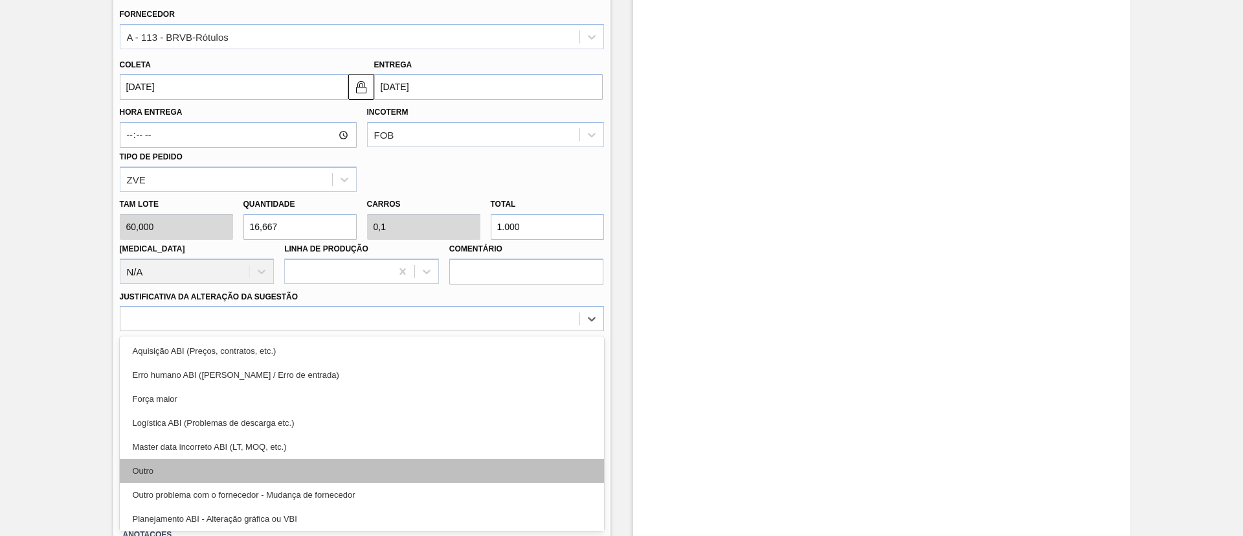
click at [251, 466] on div "Outro" at bounding box center [362, 471] width 484 height 24
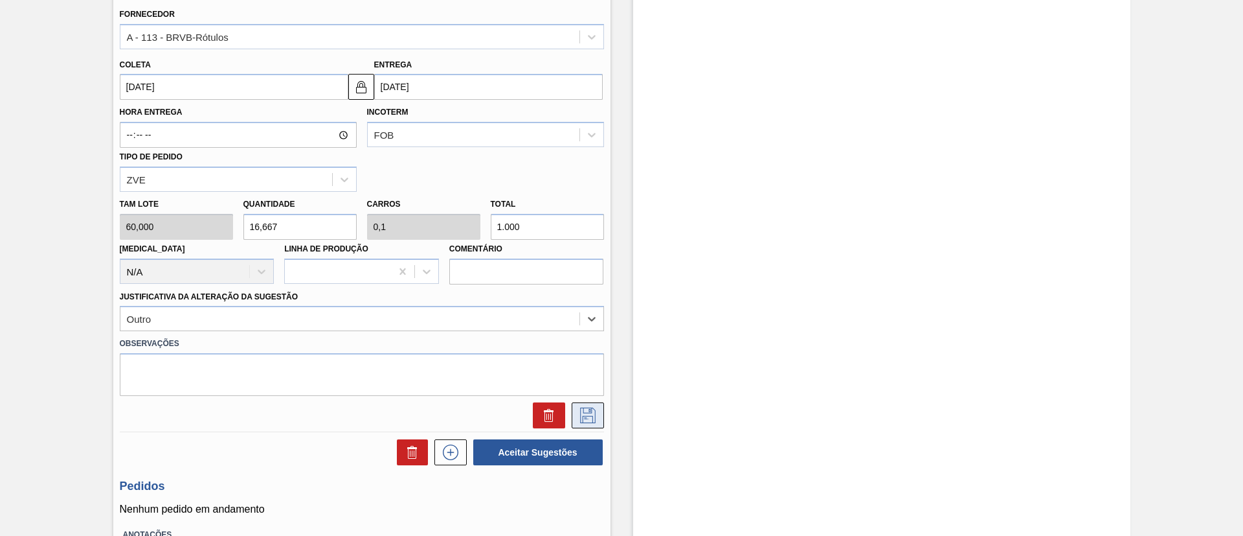
click at [572, 416] on button at bounding box center [588, 415] width 32 height 26
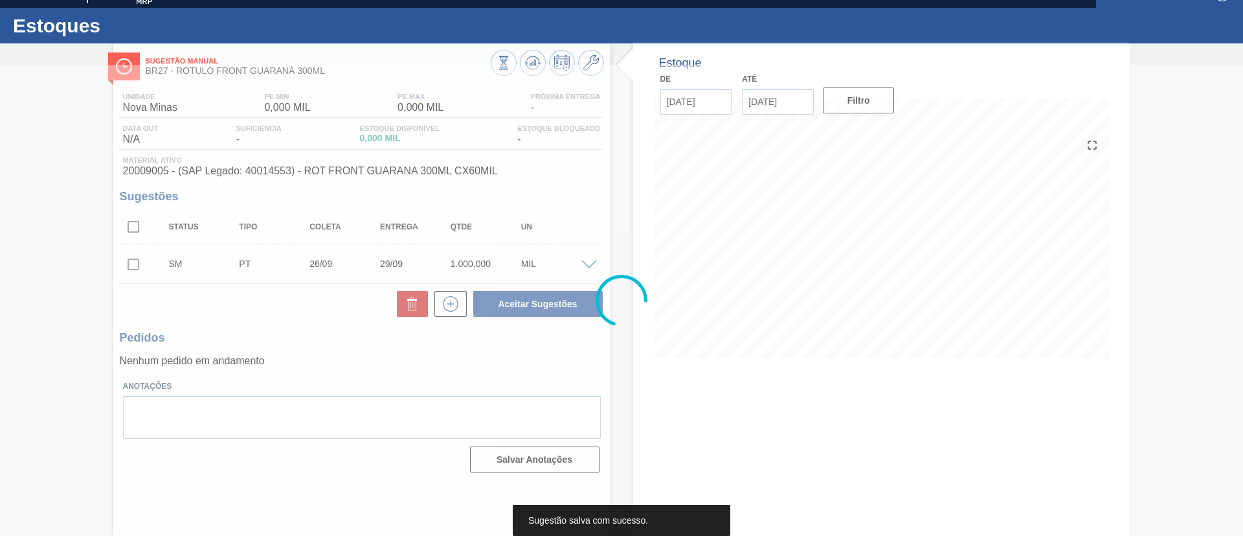
scroll to position [21, 0]
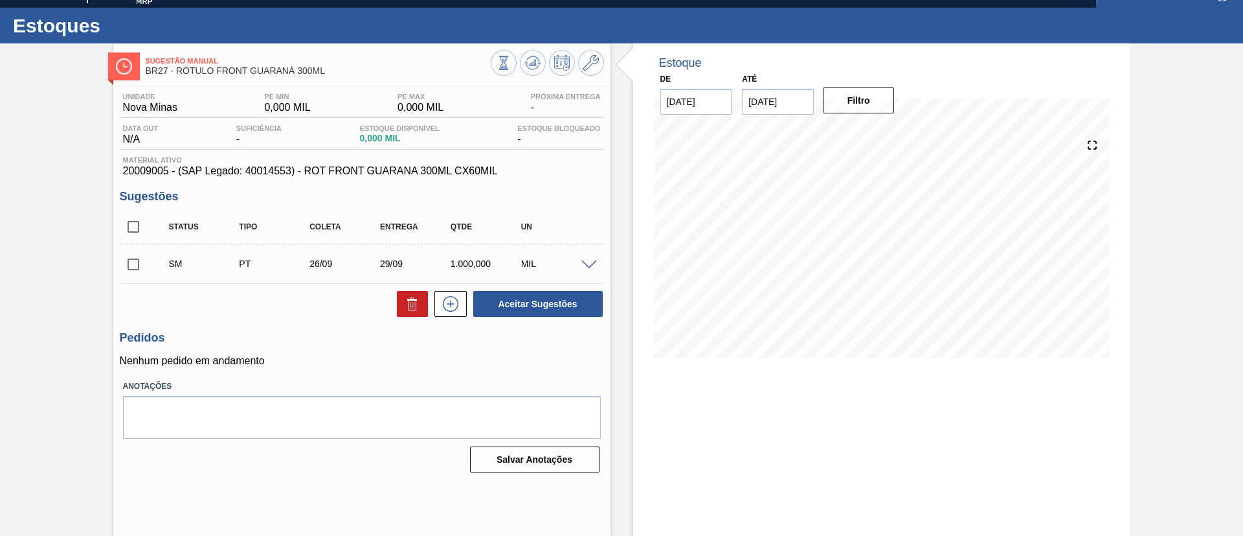
click at [126, 257] on input "checkbox" at bounding box center [133, 264] width 27 height 27
click at [547, 304] on button "Aceitar Sugestões" at bounding box center [538, 304] width 130 height 26
checkbox input "false"
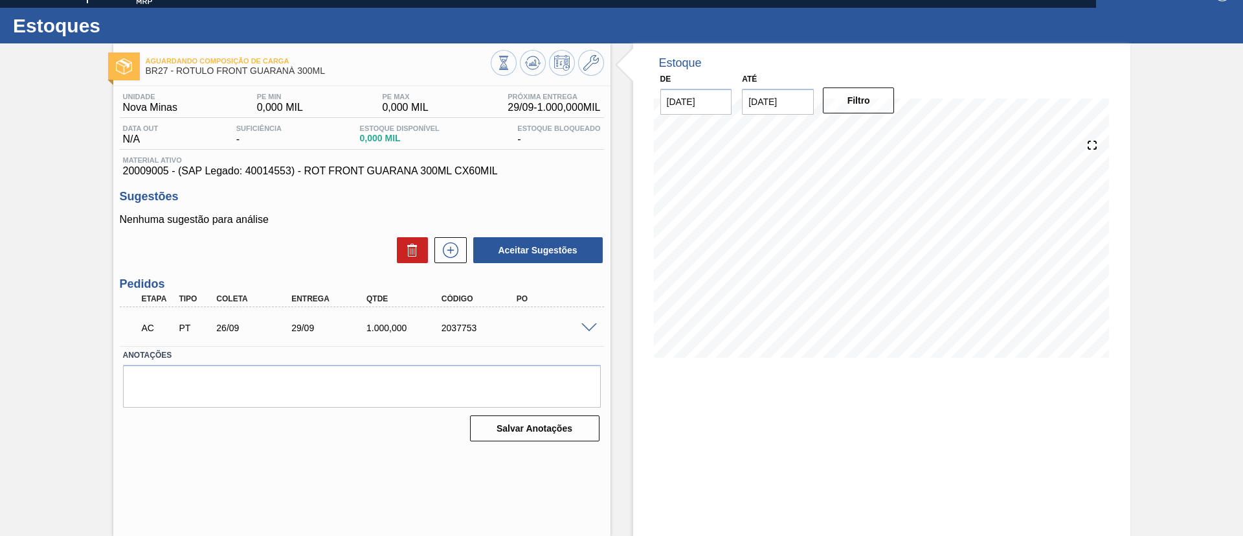
click at [588, 323] on span at bounding box center [590, 328] width 16 height 10
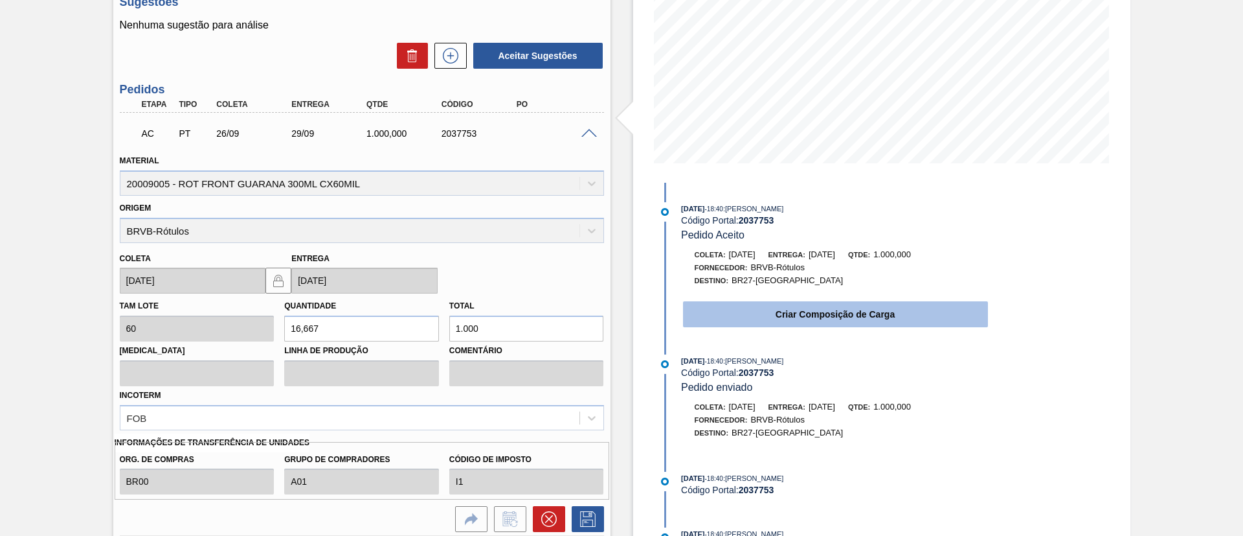
click at [728, 310] on button "Criar Composição de Carga" at bounding box center [835, 314] width 305 height 26
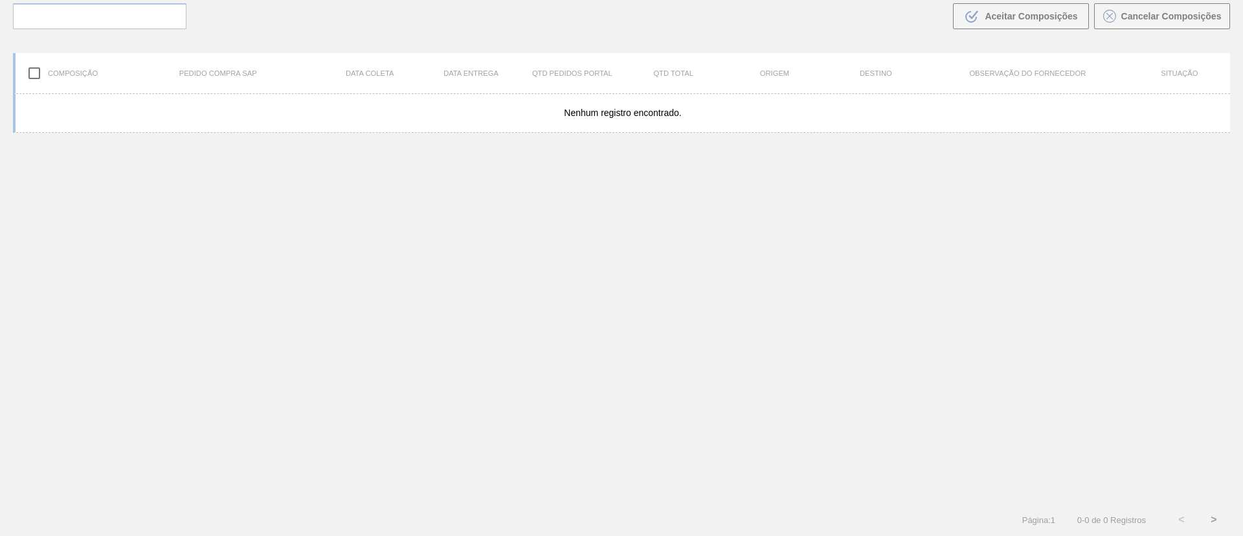
scroll to position [93, 0]
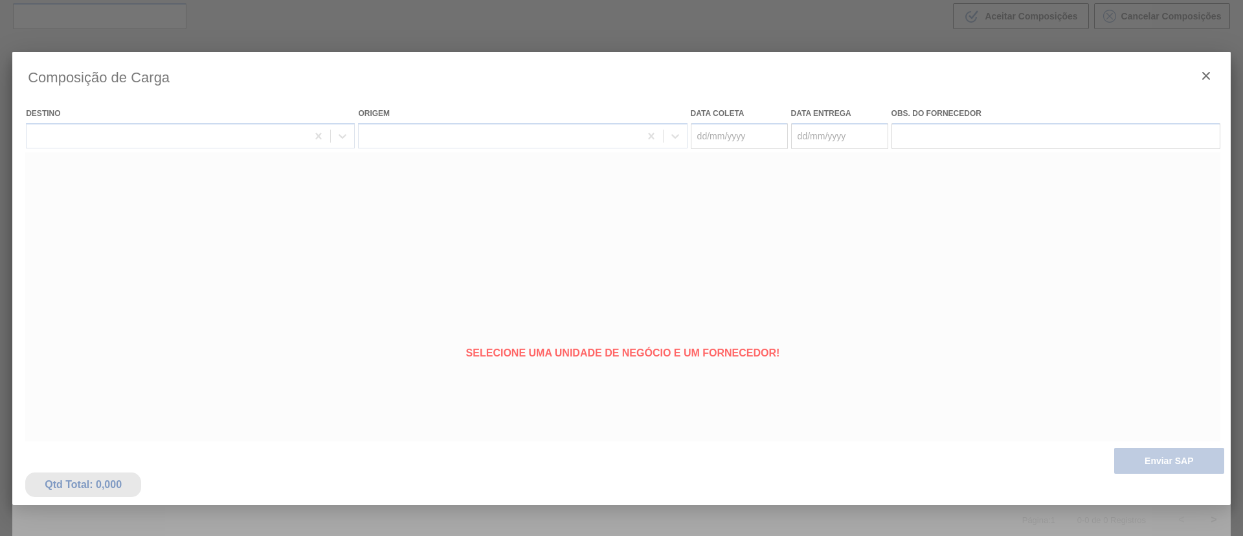
type coleta "26/09/2025"
type entrega "29/09/2025"
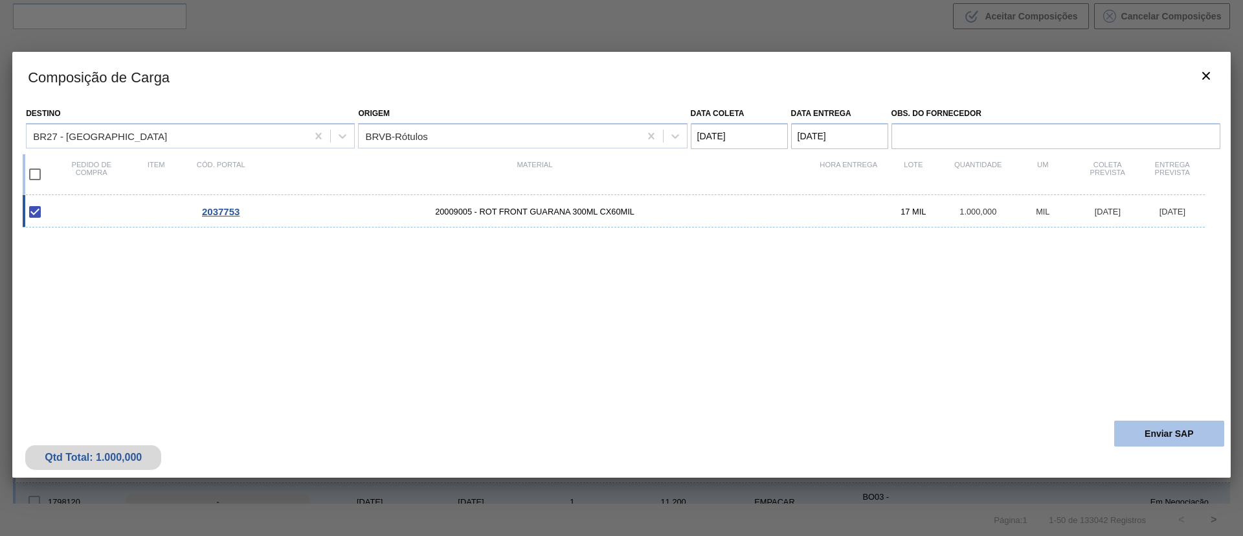
click at [1120, 433] on button "Enviar SAP" at bounding box center [1170, 433] width 110 height 26
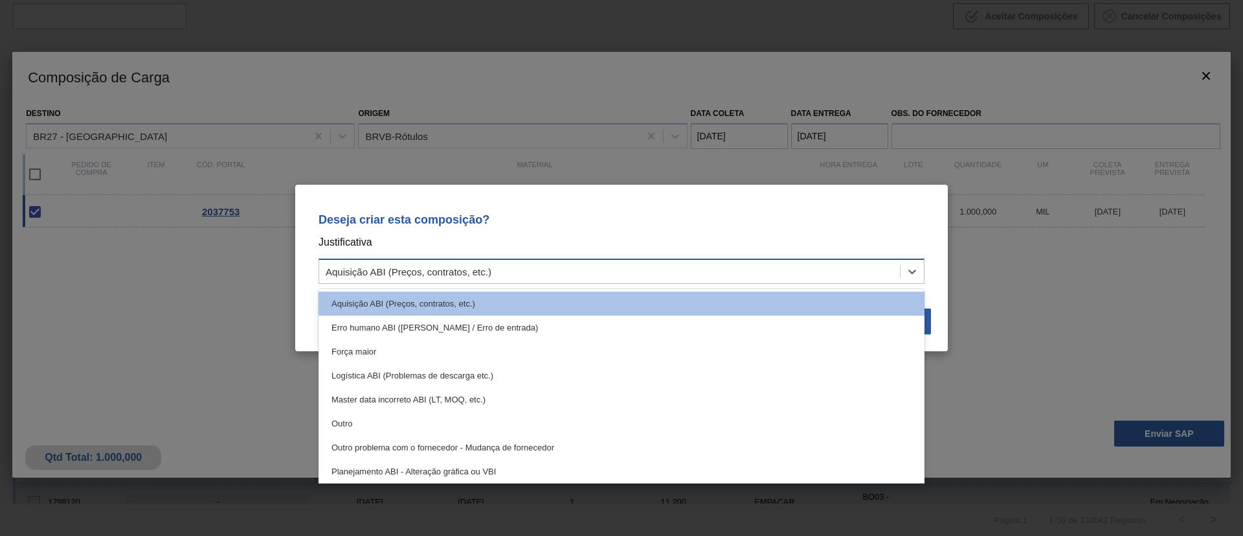
click at [506, 276] on div "Aquisição ABI (Preços, contratos, etc.)" at bounding box center [609, 271] width 581 height 19
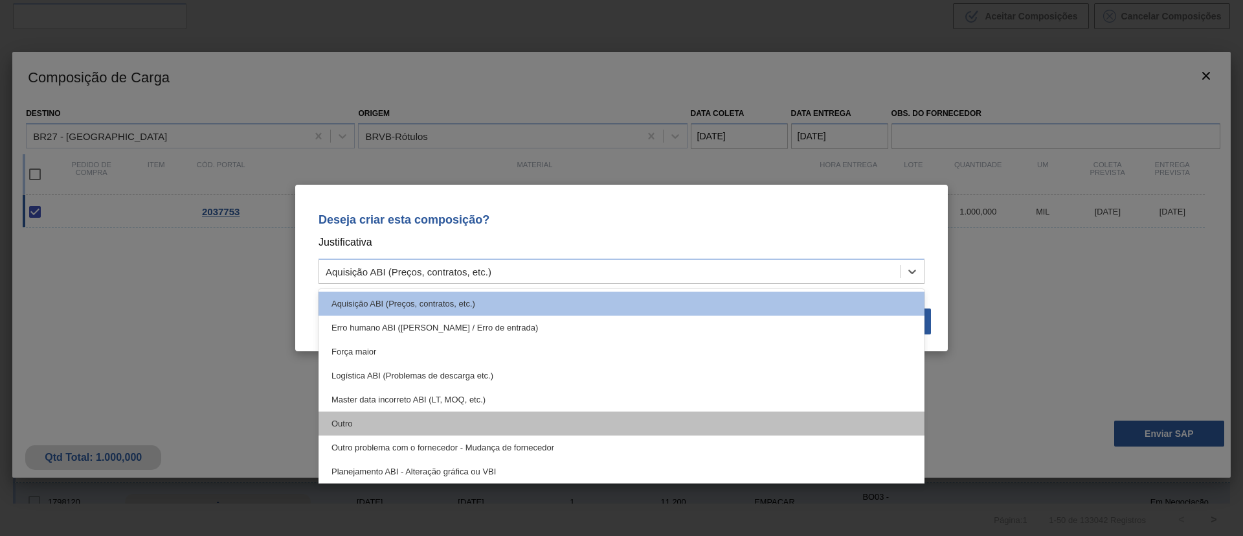
click at [415, 430] on div "Outro" at bounding box center [622, 423] width 606 height 24
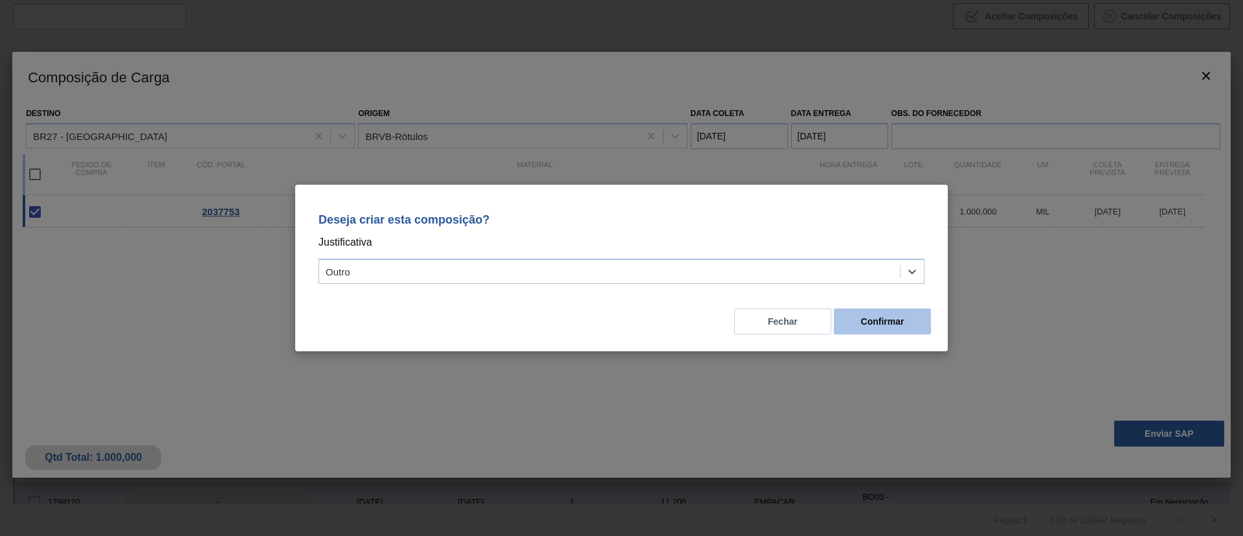
click at [885, 321] on button "Confirmar" at bounding box center [882, 321] width 97 height 26
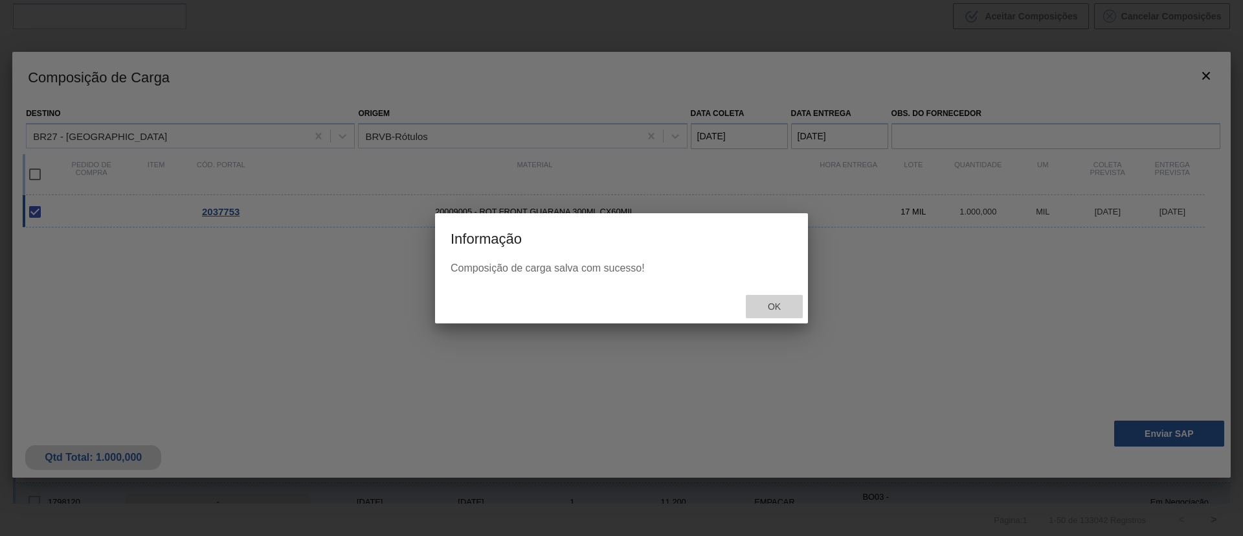
click at [789, 307] on span "Ok" at bounding box center [775, 306] width 34 height 10
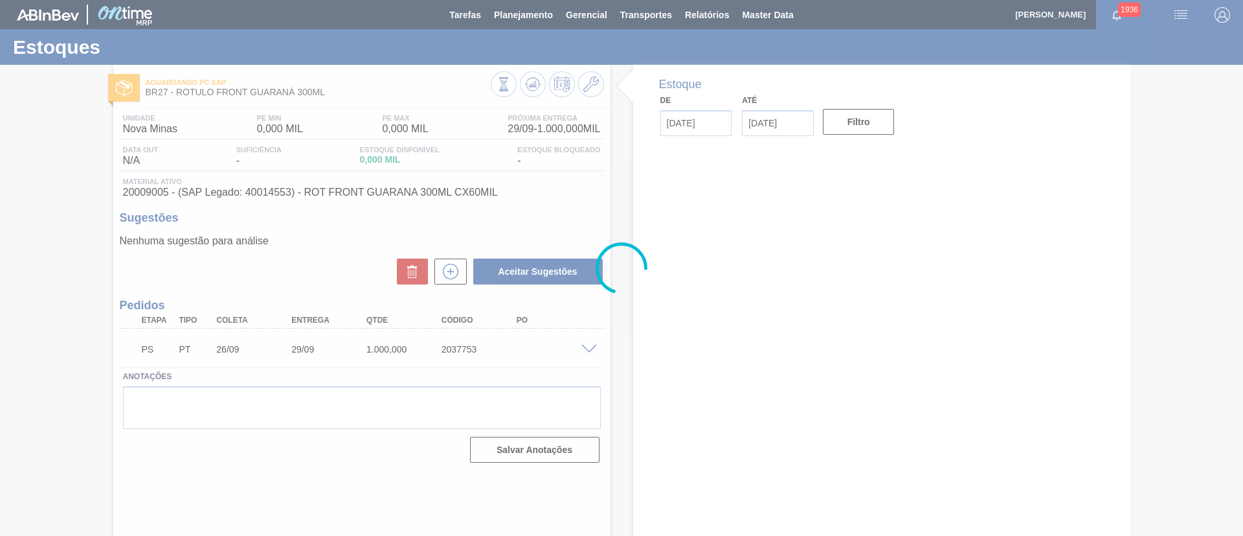
click at [587, 349] on div at bounding box center [621, 268] width 1243 height 536
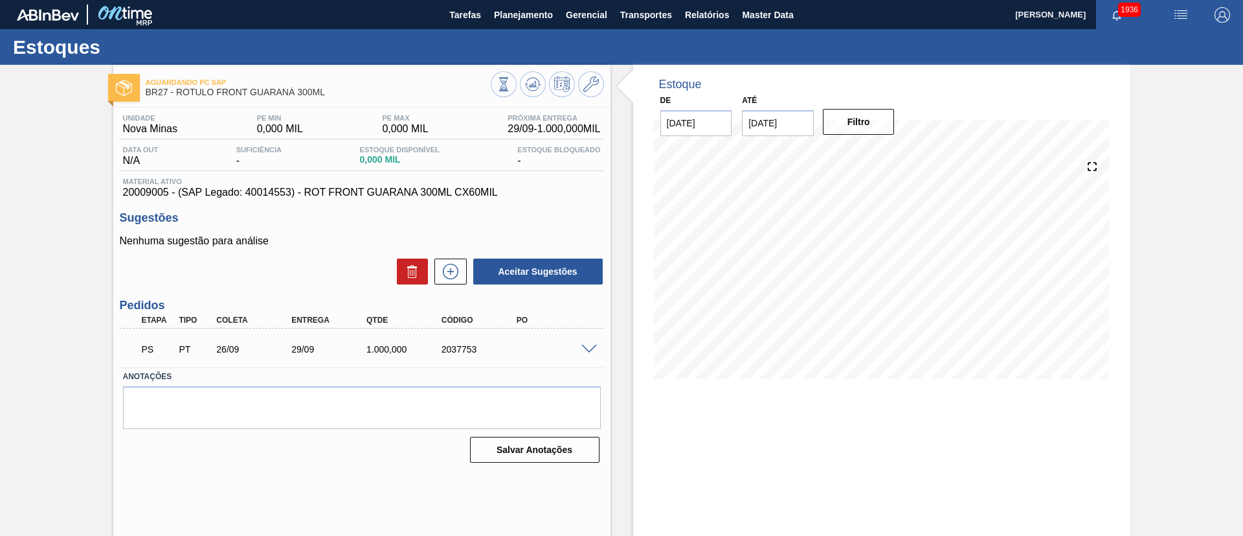
click at [587, 349] on span at bounding box center [590, 350] width 16 height 10
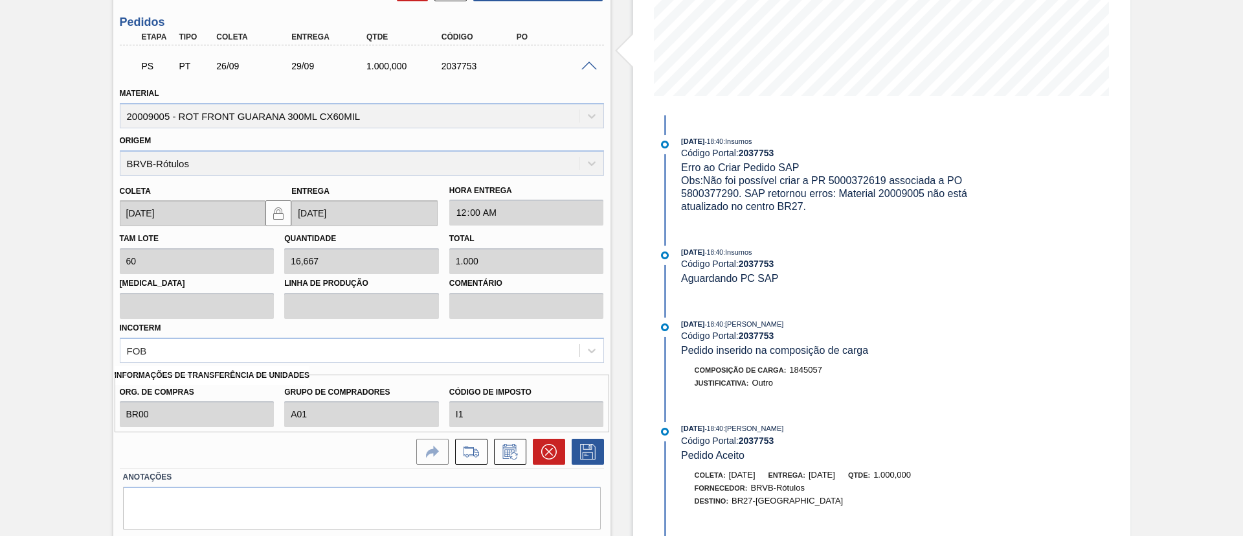
scroll to position [291, 0]
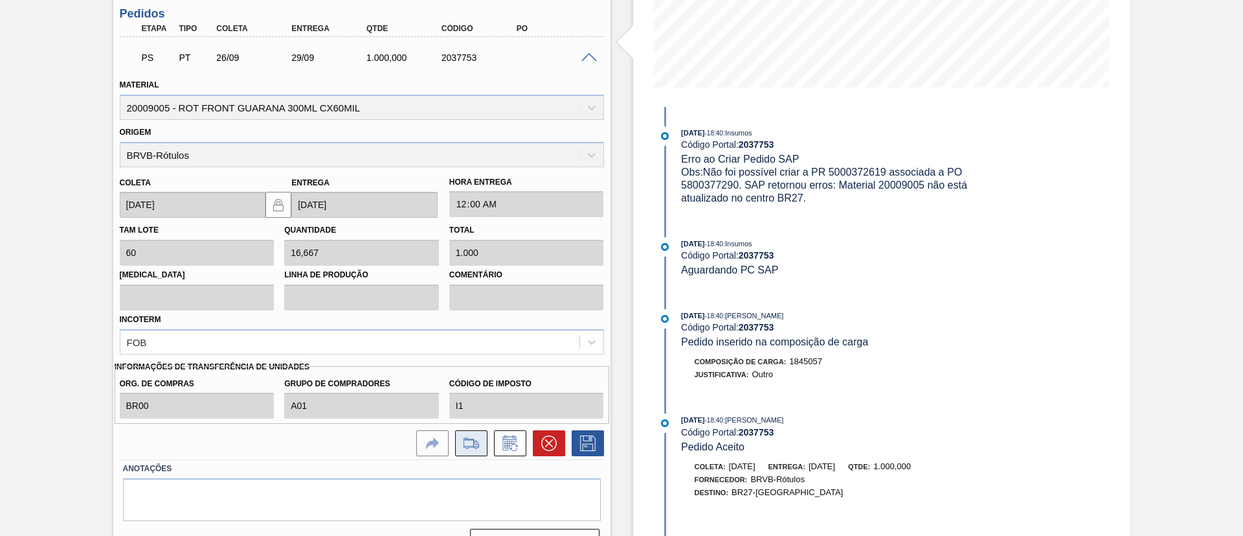
click at [475, 439] on icon at bounding box center [471, 443] width 21 height 16
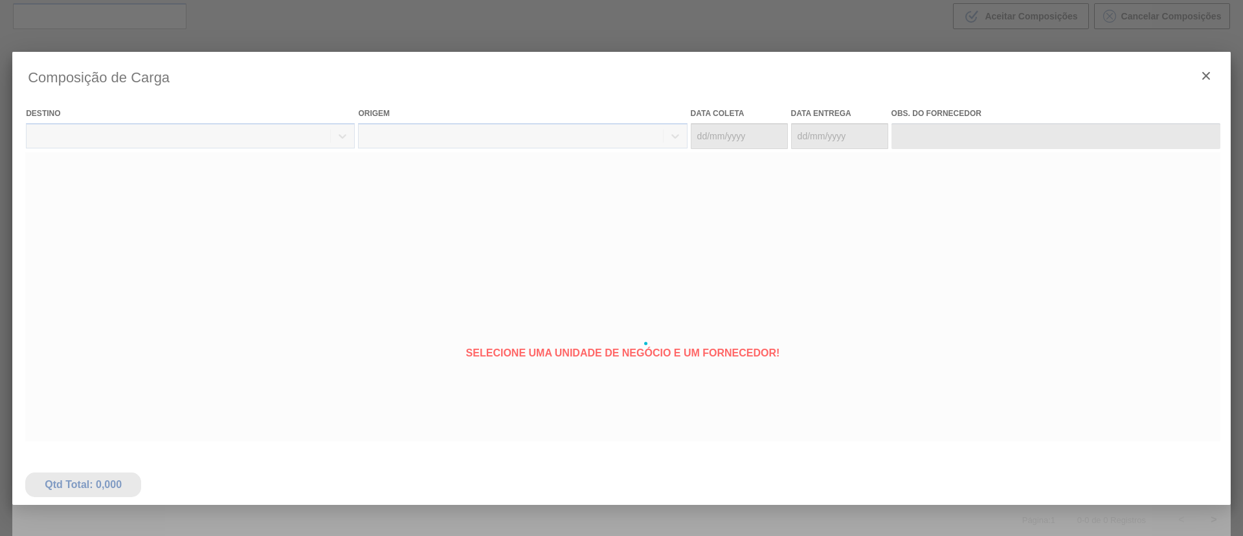
type coleta "26/09/2025"
type entrega "29/09/2025"
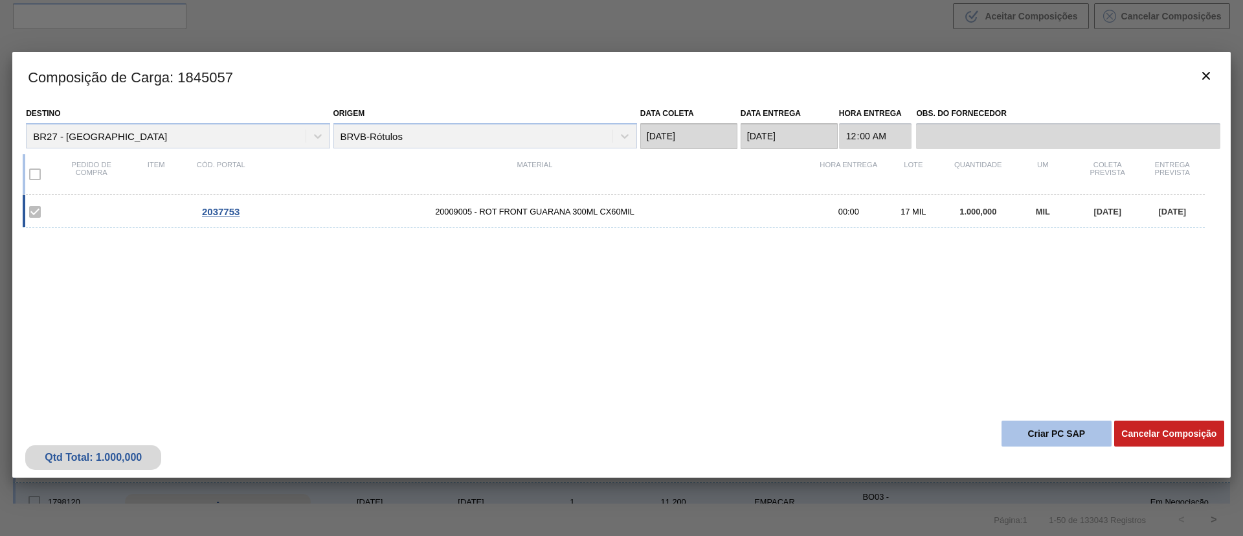
click at [1052, 430] on button "Criar PC SAP" at bounding box center [1057, 433] width 110 height 26
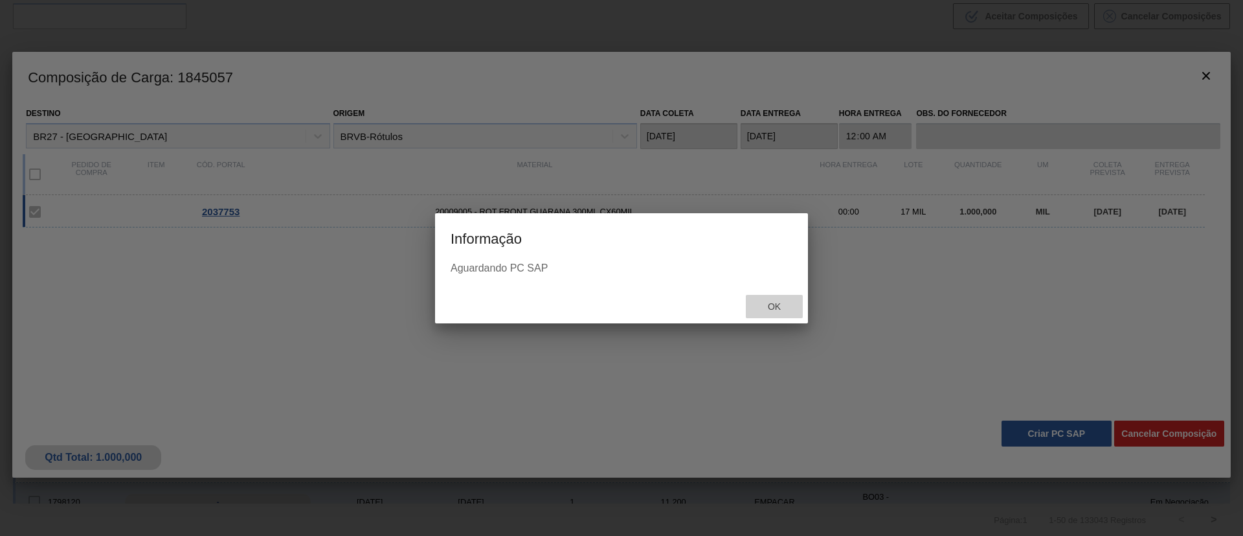
click at [762, 301] on span "Ok" at bounding box center [775, 306] width 34 height 10
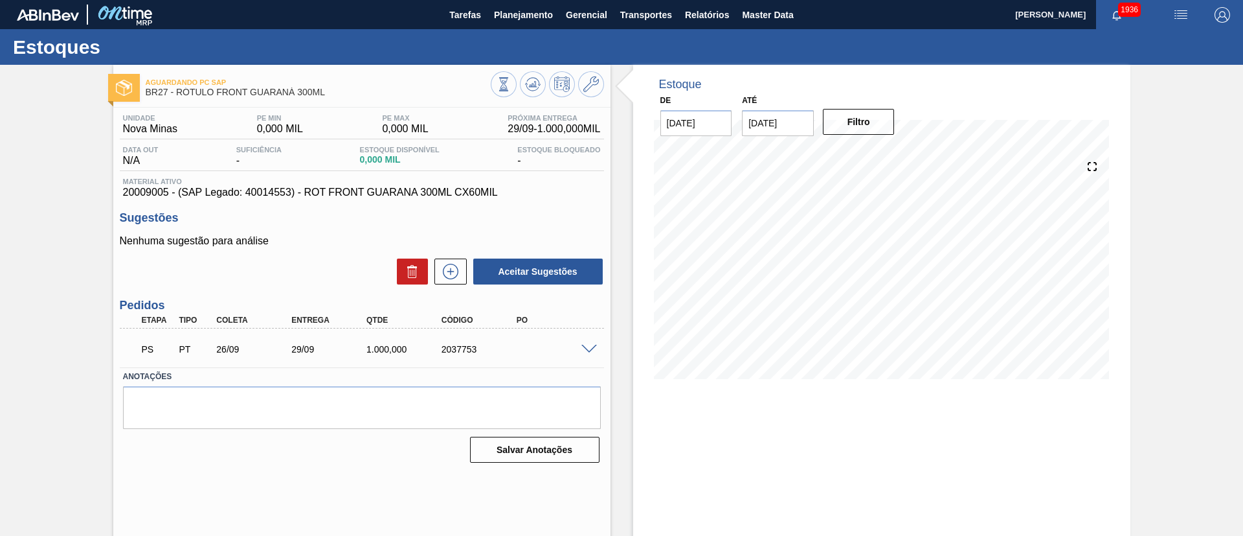
click at [126, 189] on span "20009005 - (SAP Legado: 40014553) - ROT FRONT GUARANA 300ML CX60MIL" at bounding box center [362, 193] width 478 height 12
copy span "20009005"
click at [586, 350] on span at bounding box center [590, 350] width 16 height 10
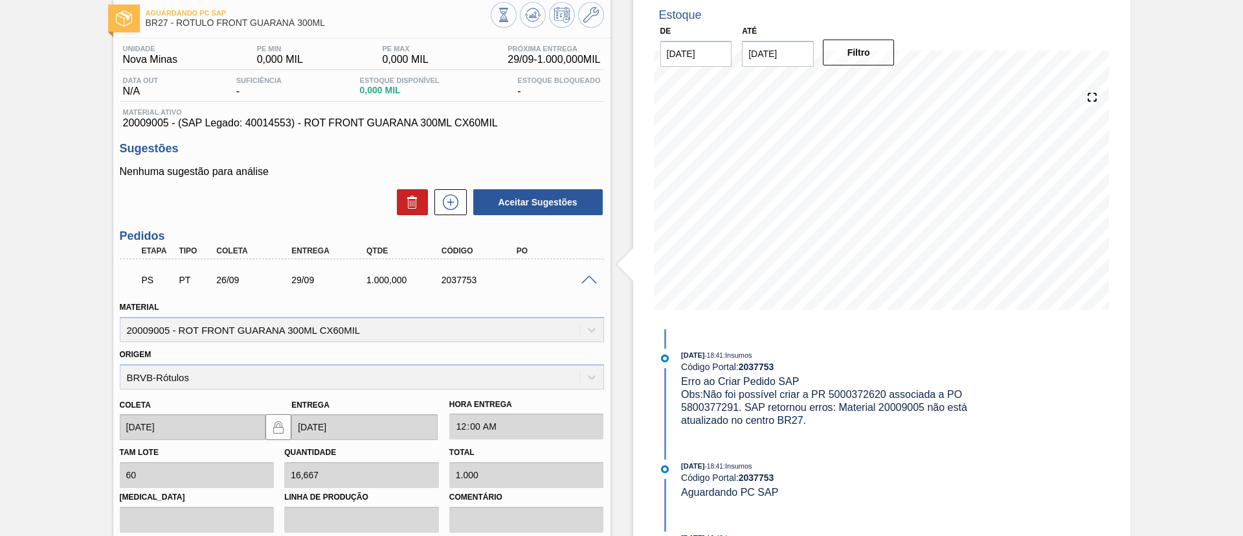
scroll to position [291, 0]
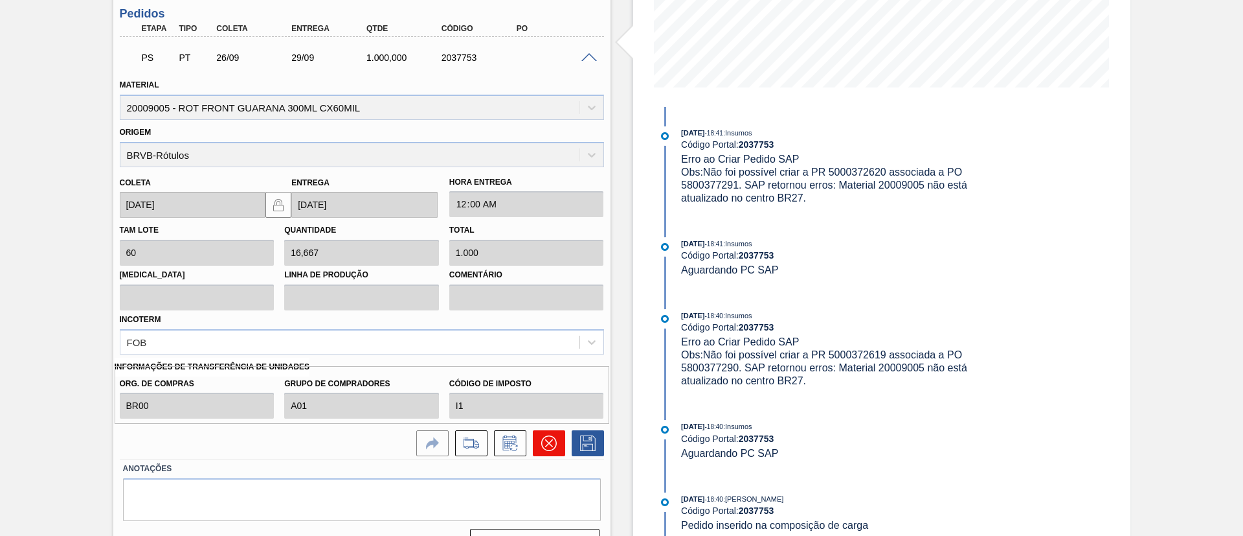
click at [548, 442] on icon at bounding box center [549, 443] width 8 height 8
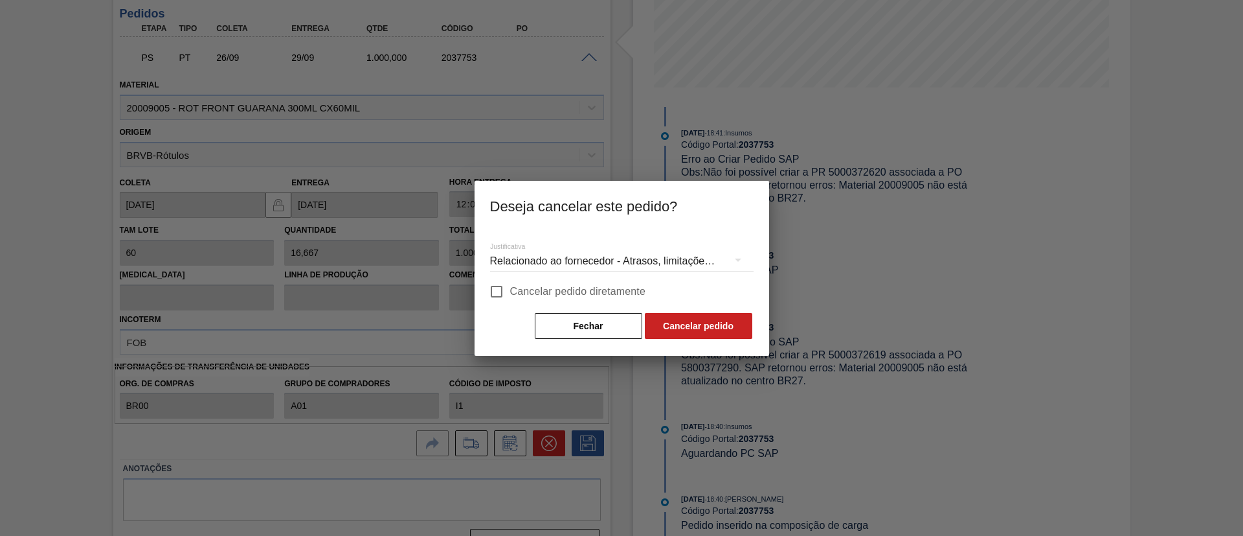
click at [583, 293] on span "Cancelar pedido diretamente" at bounding box center [578, 292] width 136 height 16
click at [510, 293] on input "Cancelar pedido diretamente" at bounding box center [496, 291] width 27 height 27
checkbox input "true"
click at [674, 317] on button "Cancelar pedido" at bounding box center [699, 326] width 108 height 26
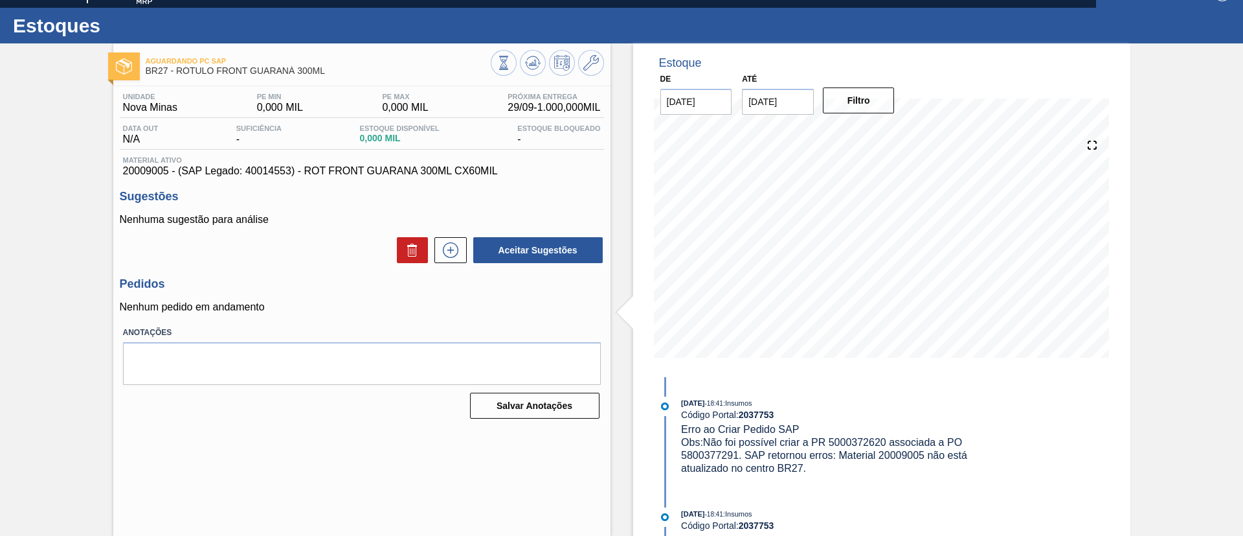
scroll to position [21, 0]
click at [132, 173] on span "20009005 - (SAP Legado: 40014553) - ROT FRONT GUARANA 300ML CX60MIL" at bounding box center [362, 171] width 478 height 12
copy span "20009005"
click at [280, 174] on span "20009005 - (SAP Legado: 40014553) - ROT FRONT GUARANA 300ML CX60MIL" at bounding box center [362, 171] width 478 height 12
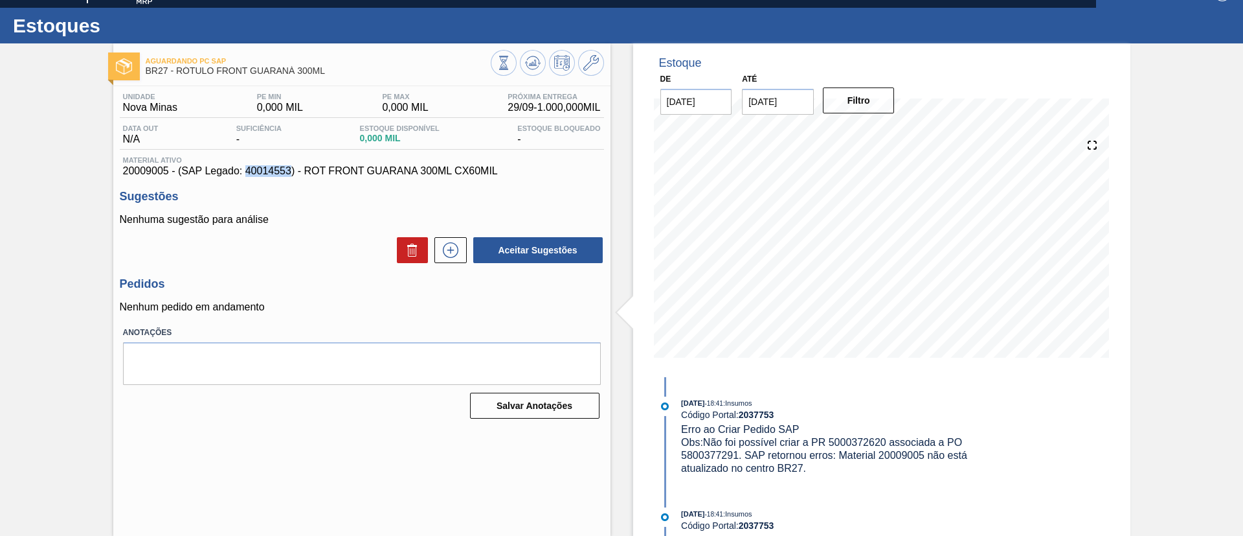
click at [280, 174] on span "20009005 - (SAP Legado: 40014553) - ROT FRONT GUARANA 300ML CX60MIL" at bounding box center [362, 171] width 478 height 12
copy span "40014553"
drag, startPoint x: 306, startPoint y: 173, endPoint x: 516, endPoint y: 174, distance: 210.5
click at [516, 174] on span "20009005 - (SAP Legado: 40014553) - ROT FRONT GUARANA 300ML CX60MIL" at bounding box center [362, 171] width 478 height 12
copy span "ROT FRONT GUARANA 300ML CX60MIL"
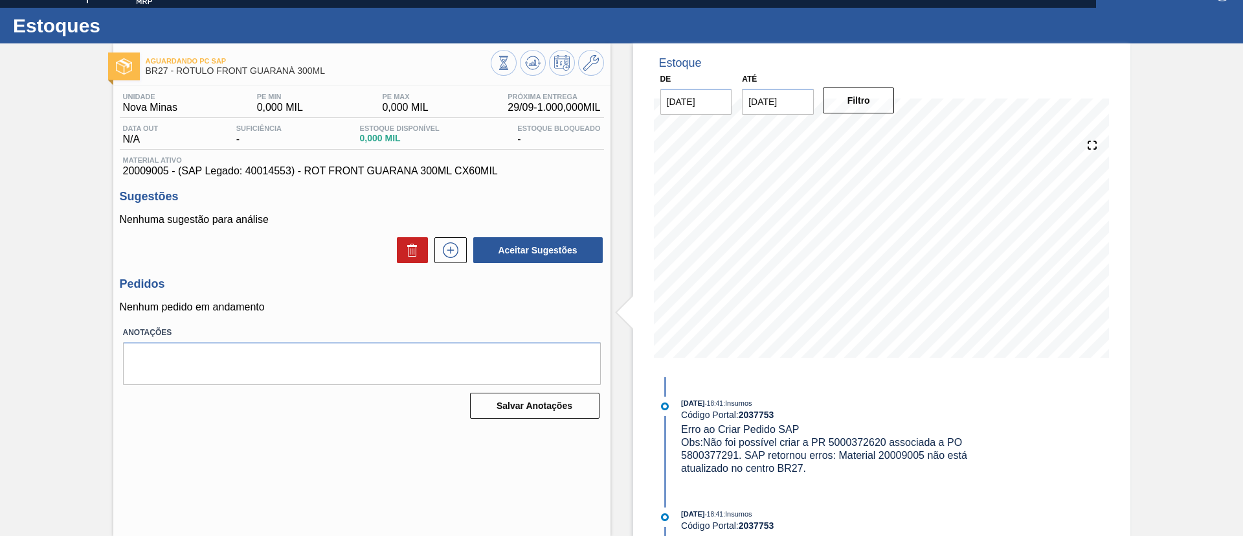
click at [272, 166] on span "20009005 - (SAP Legado: 40014553) - ROT FRONT GUARANA 300ML CX60MIL" at bounding box center [362, 171] width 478 height 12
copy span "40014553"
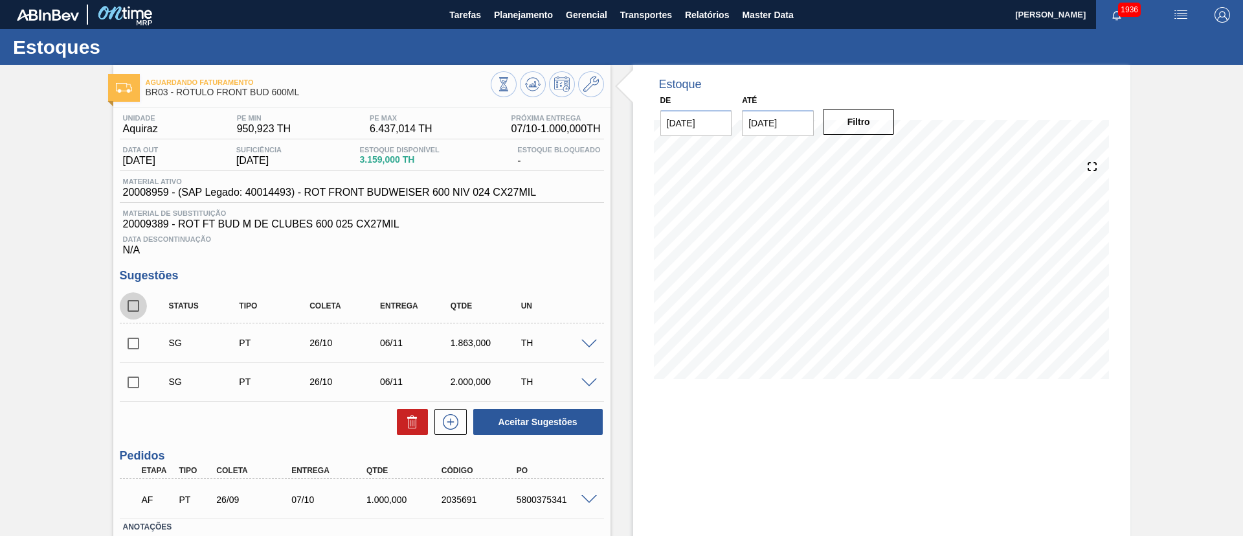
click at [133, 301] on input "checkbox" at bounding box center [133, 305] width 27 height 27
checkbox input "true"
click at [412, 424] on icon at bounding box center [413, 422] width 16 height 16
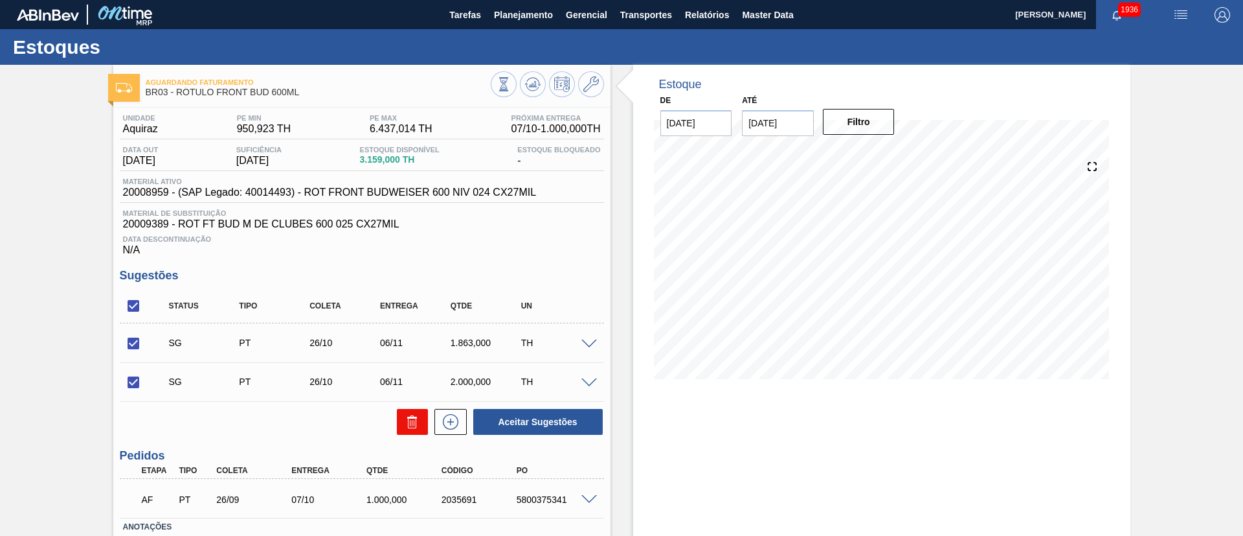
checkbox input "false"
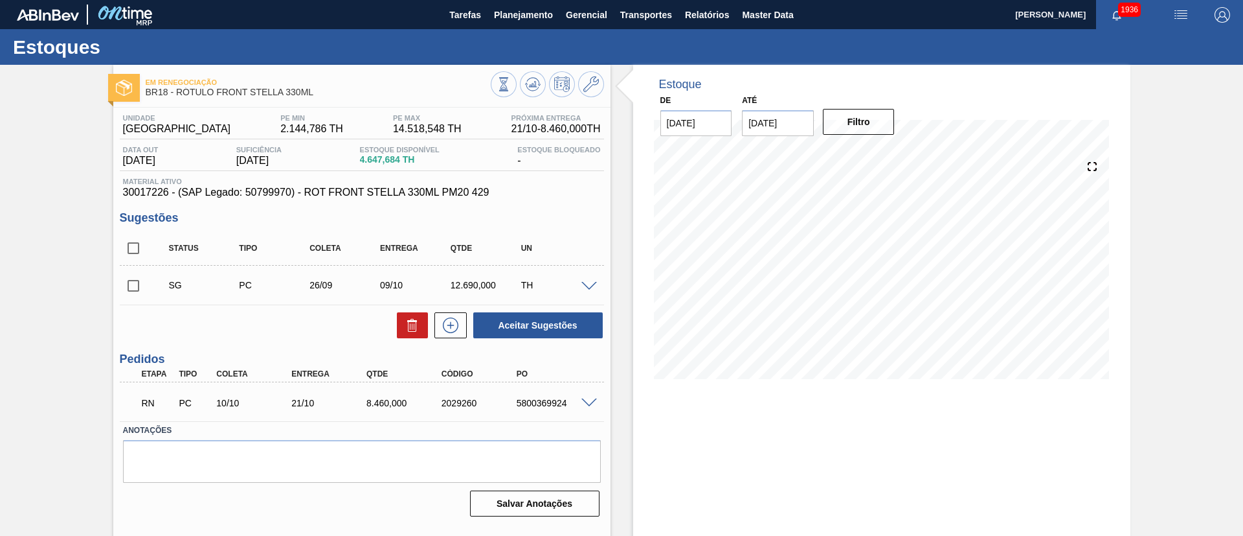
click at [137, 240] on input "checkbox" at bounding box center [133, 247] width 27 height 27
checkbox input "true"
click at [408, 322] on icon at bounding box center [412, 327] width 8 height 10
checkbox input "false"
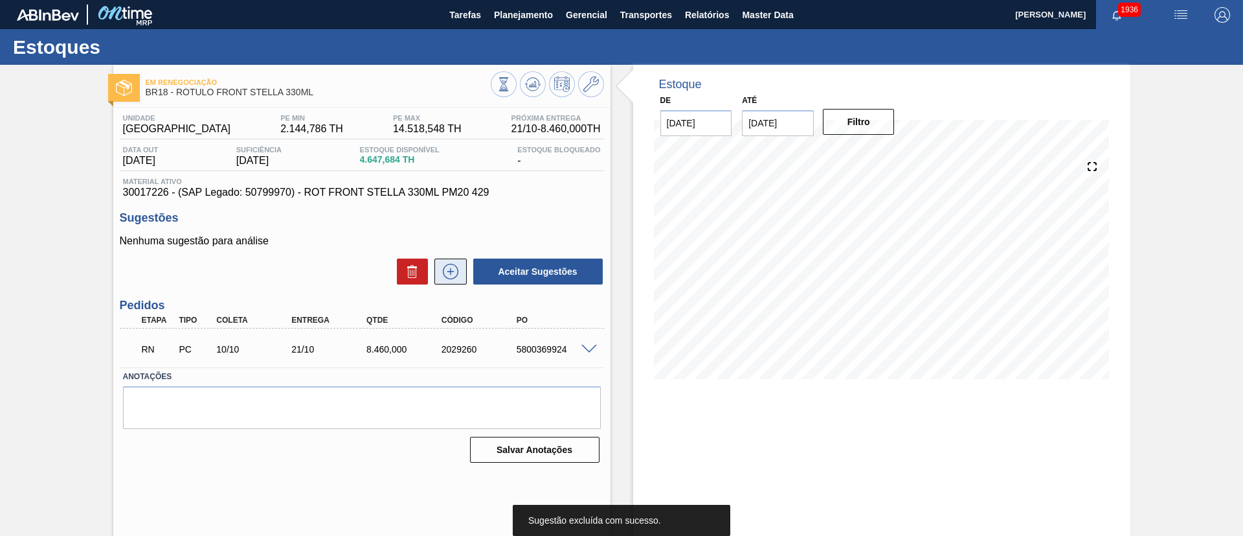
click at [449, 278] on icon at bounding box center [451, 272] width 16 height 16
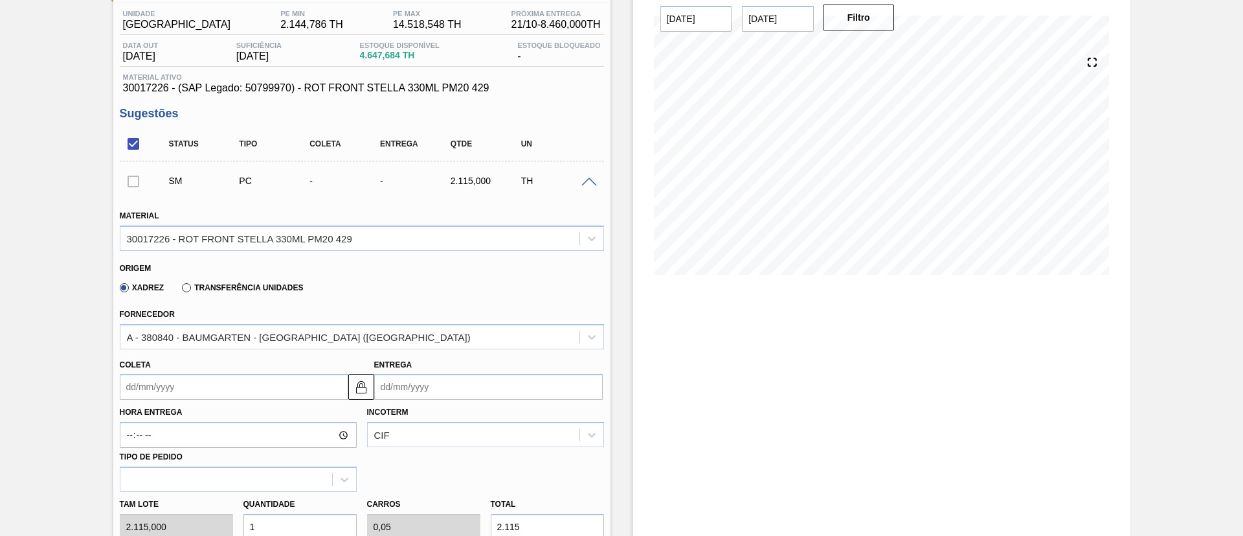
scroll to position [194, 0]
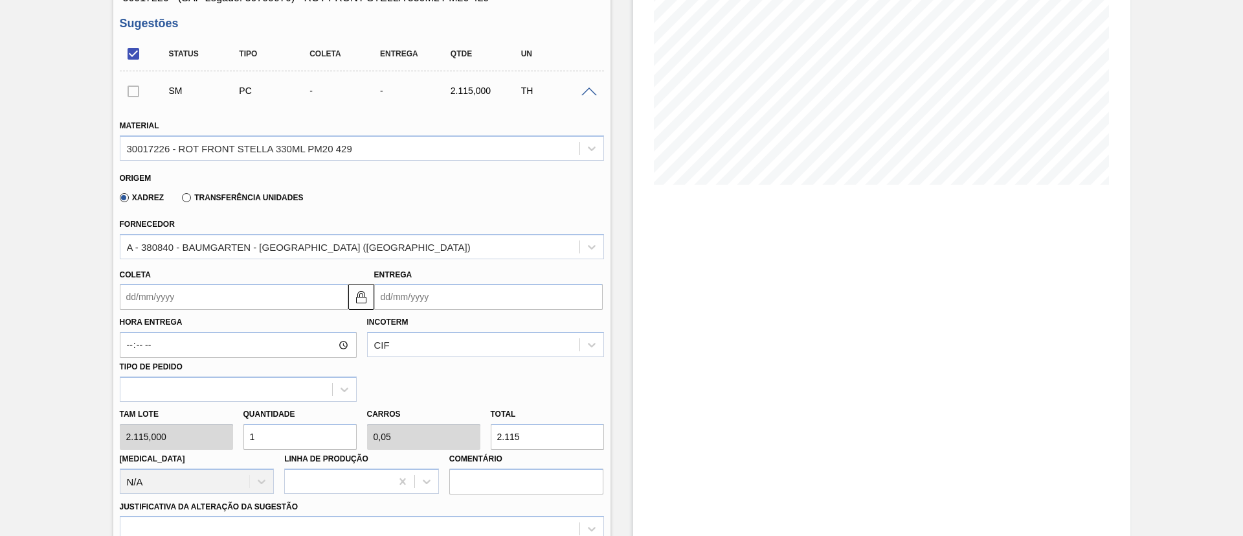
drag, startPoint x: 290, startPoint y: 433, endPoint x: 235, endPoint y: 436, distance: 55.1
click at [235, 436] on div "Tam lote 2.115,000 Quantidade 1 Carros 0,05 Total 2.115 Doca N/A Linha de Produ…" at bounding box center [362, 448] width 495 height 93
type input "2"
type input "0,1"
type input "4.230"
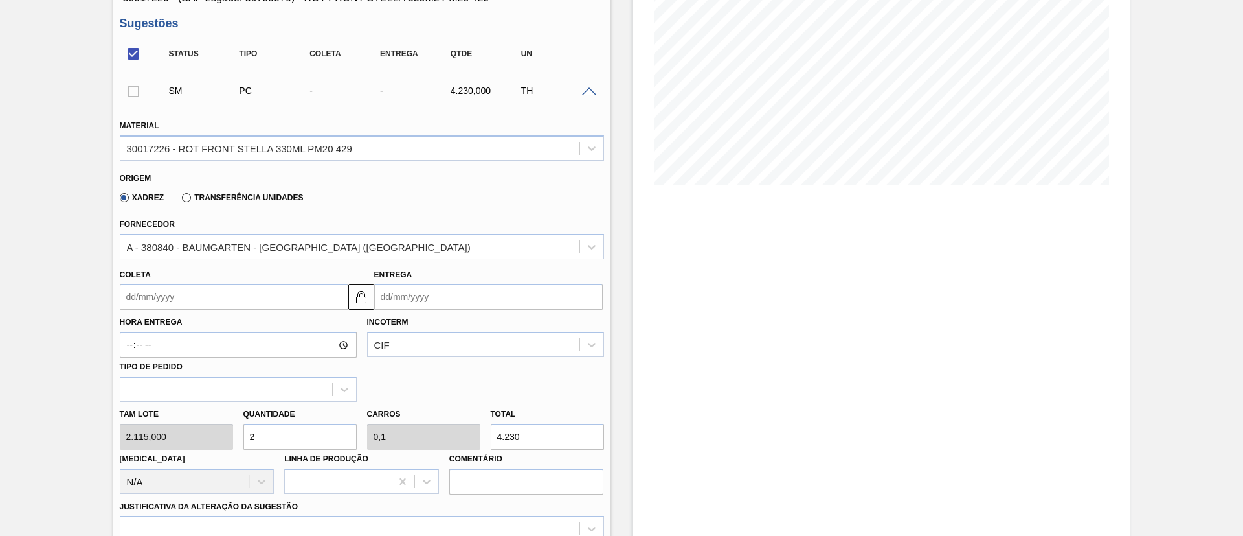
drag, startPoint x: 301, startPoint y: 443, endPoint x: 236, endPoint y: 440, distance: 64.8
click at [236, 440] on div "Tam lote 2.115,000 Quantidade 2 Carros 0,1 Total 4.230 Doca N/A Linha de Produç…" at bounding box center [362, 448] width 495 height 93
type input "3"
type input "0,15"
type input "6.345"
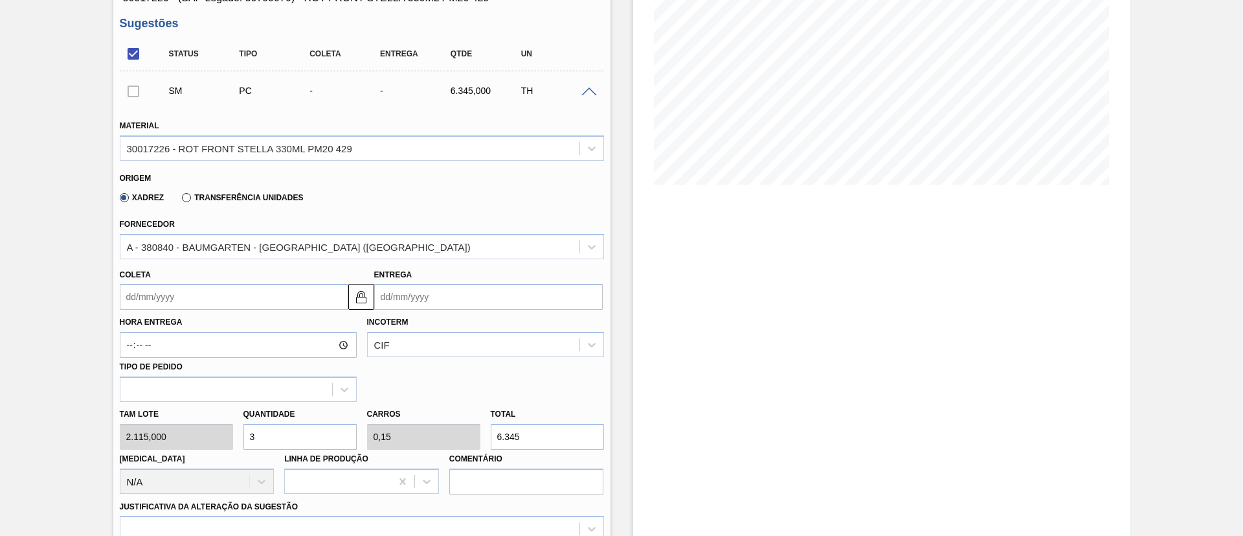
type input "3"
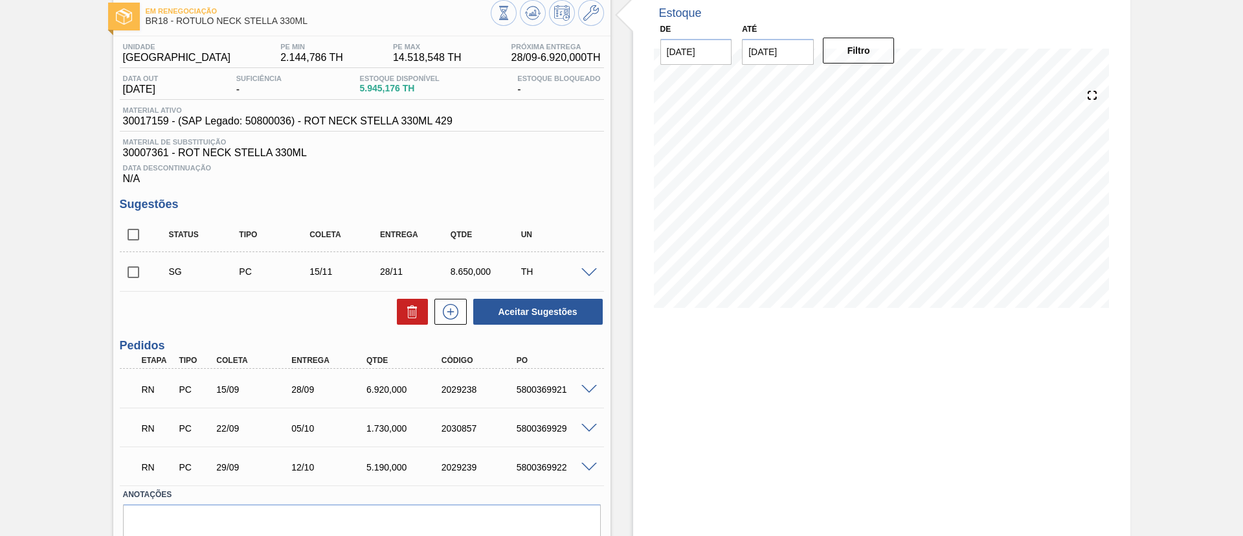
scroll to position [97, 0]
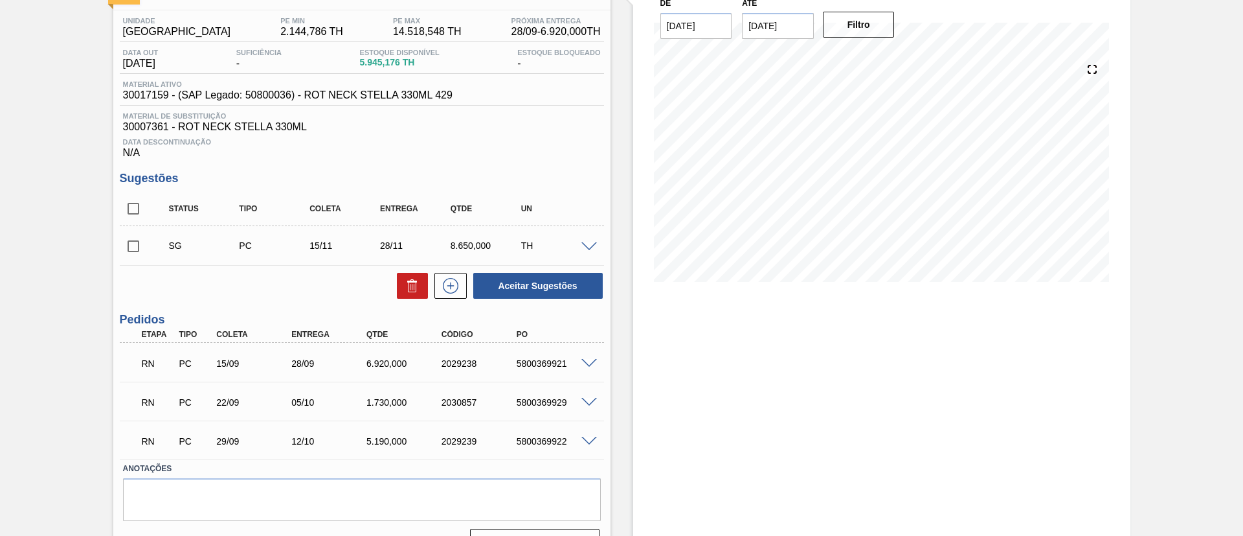
click at [582, 245] on span at bounding box center [590, 247] width 16 height 10
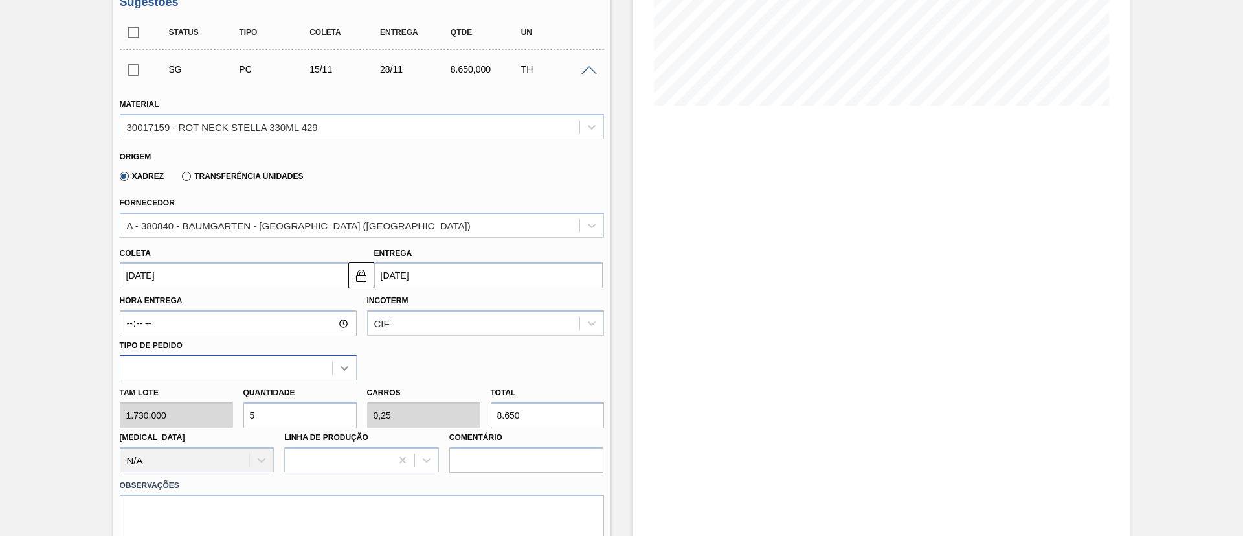
scroll to position [291, 0]
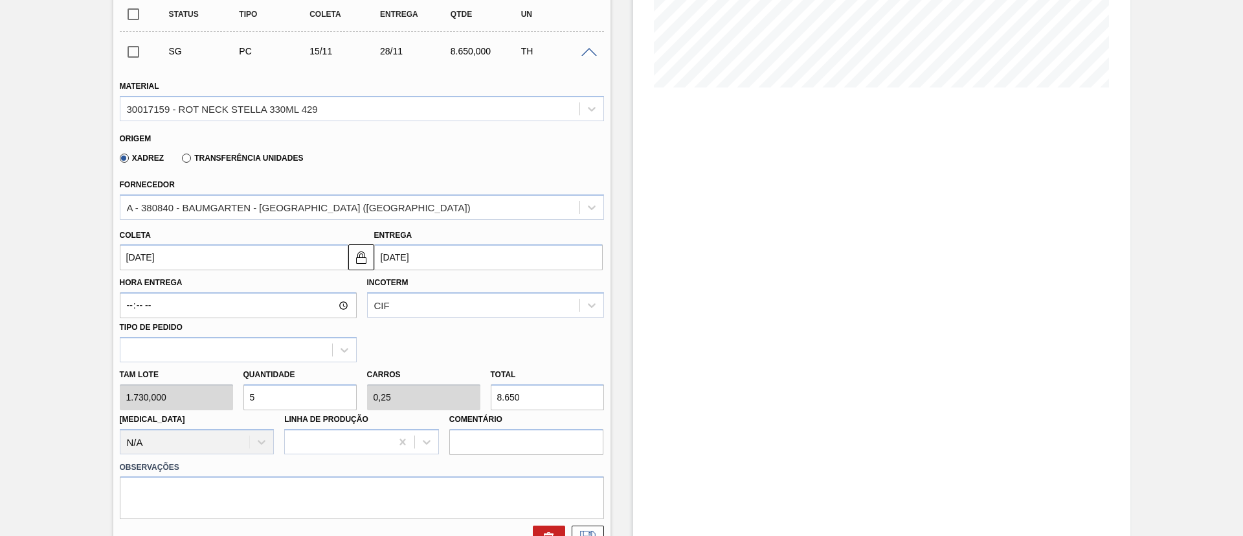
click at [192, 398] on div "Tam lote 1.730,000 Quantidade 5 Carros 0,25 Total 8.650 Doca N/A Linha de Produ…" at bounding box center [362, 408] width 495 height 93
type input "2"
type input "0,1"
type input "3.460"
drag, startPoint x: 281, startPoint y: 391, endPoint x: 234, endPoint y: 392, distance: 46.6
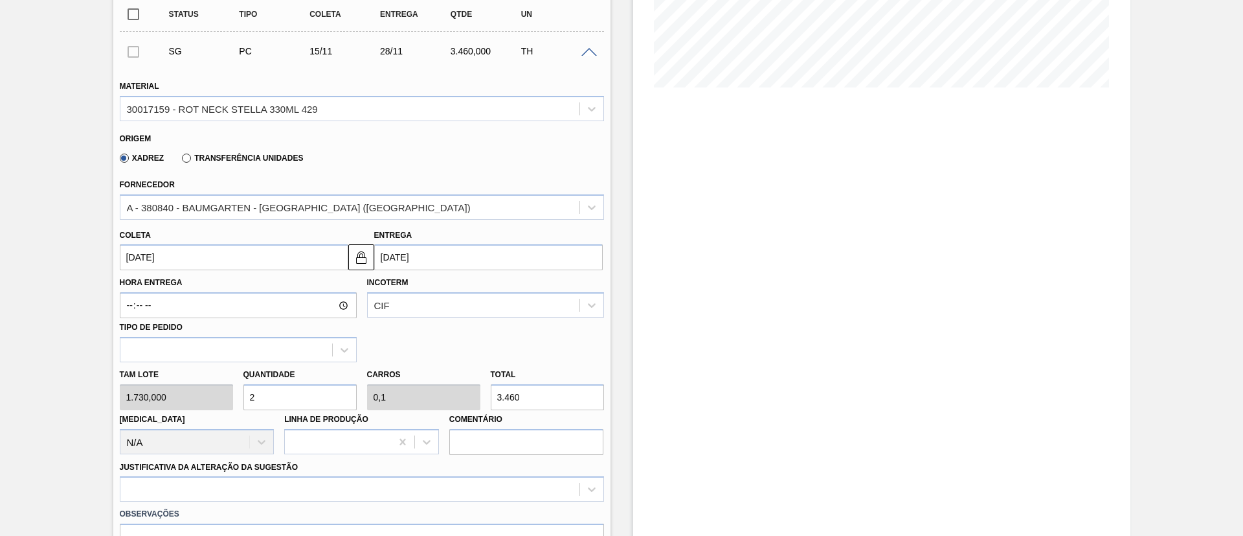
click at [234, 392] on div "Tam lote 1.730,000 Quantidade 2 Carros 0,1 Total 3.460 Doca N/A Linha de Produç…" at bounding box center [362, 408] width 495 height 93
type input "3"
type input "0,15"
type input "5.190"
type input "3"
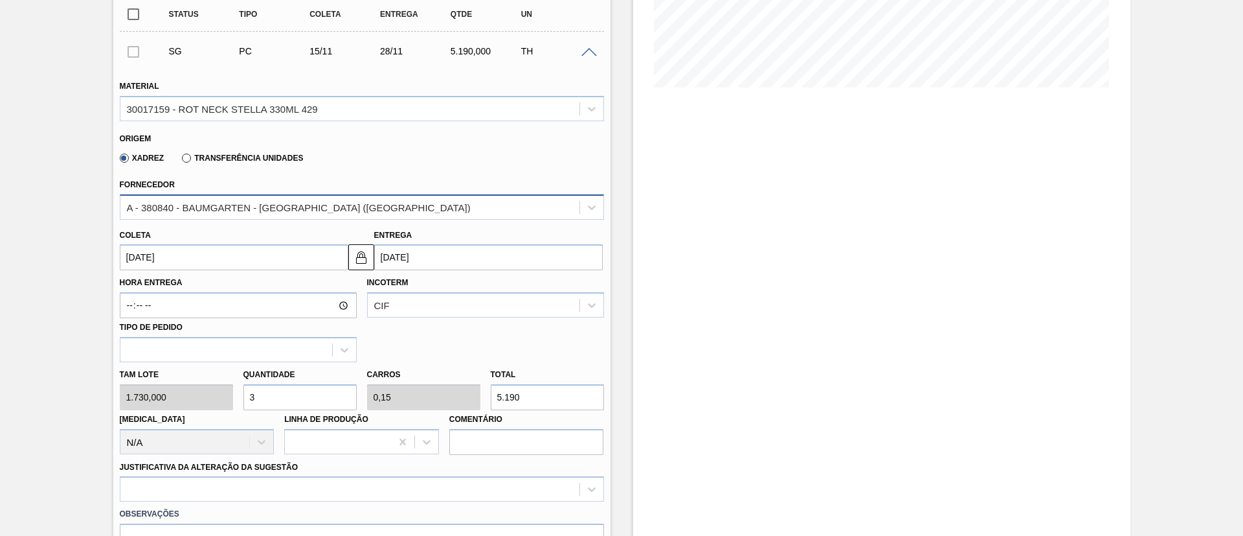
scroll to position [0, 0]
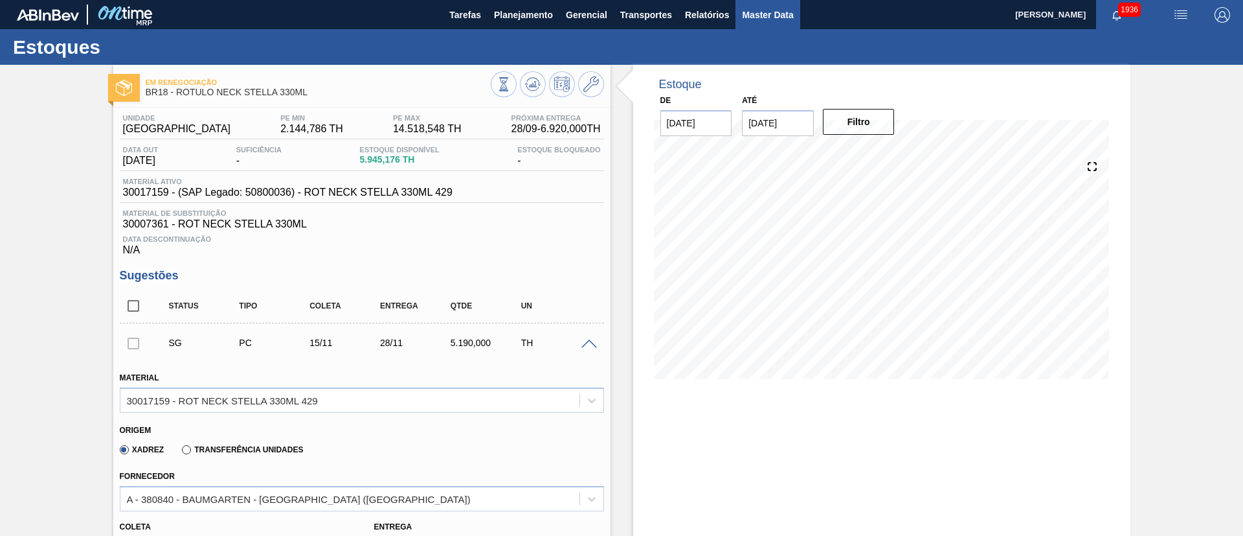
click at [754, 19] on span "Master Data" at bounding box center [767, 15] width 51 height 16
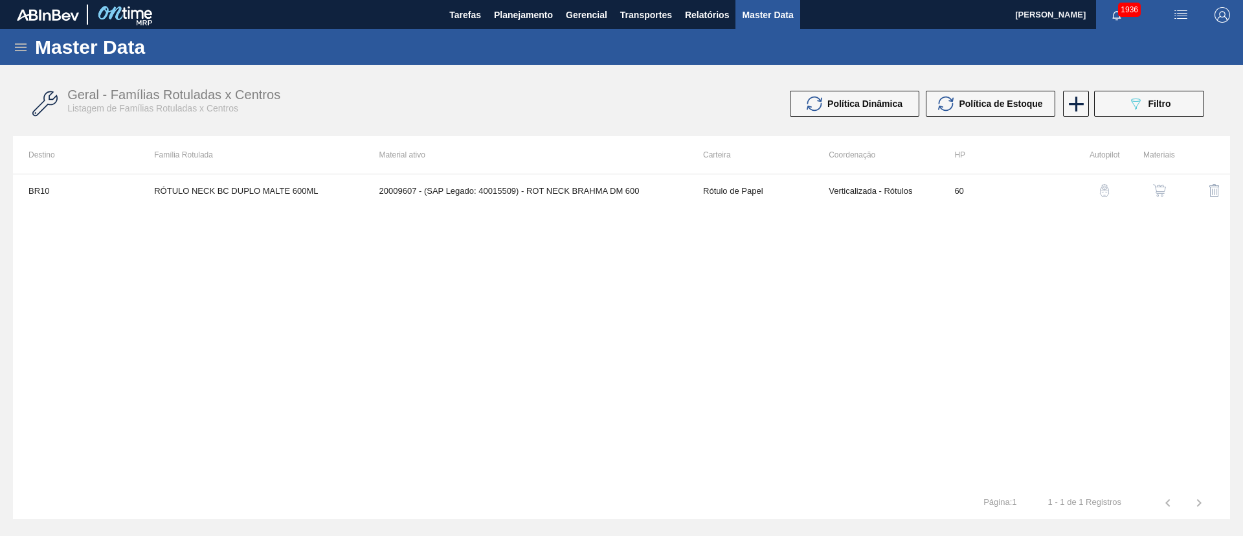
click at [15, 44] on icon at bounding box center [21, 47] width 12 height 8
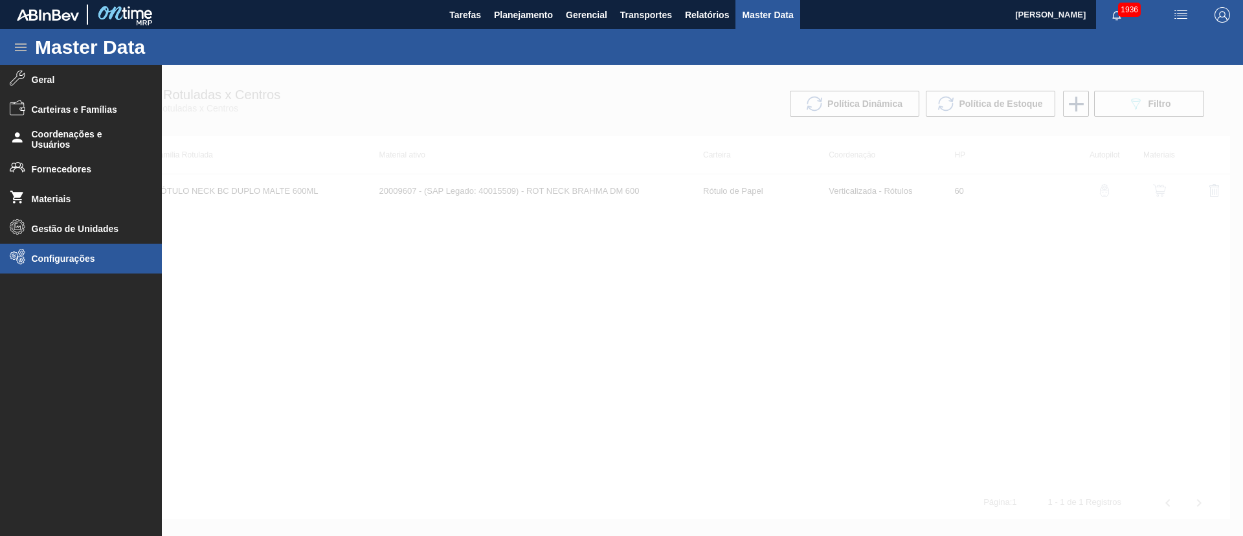
click at [84, 267] on li "Configurações" at bounding box center [81, 259] width 162 height 30
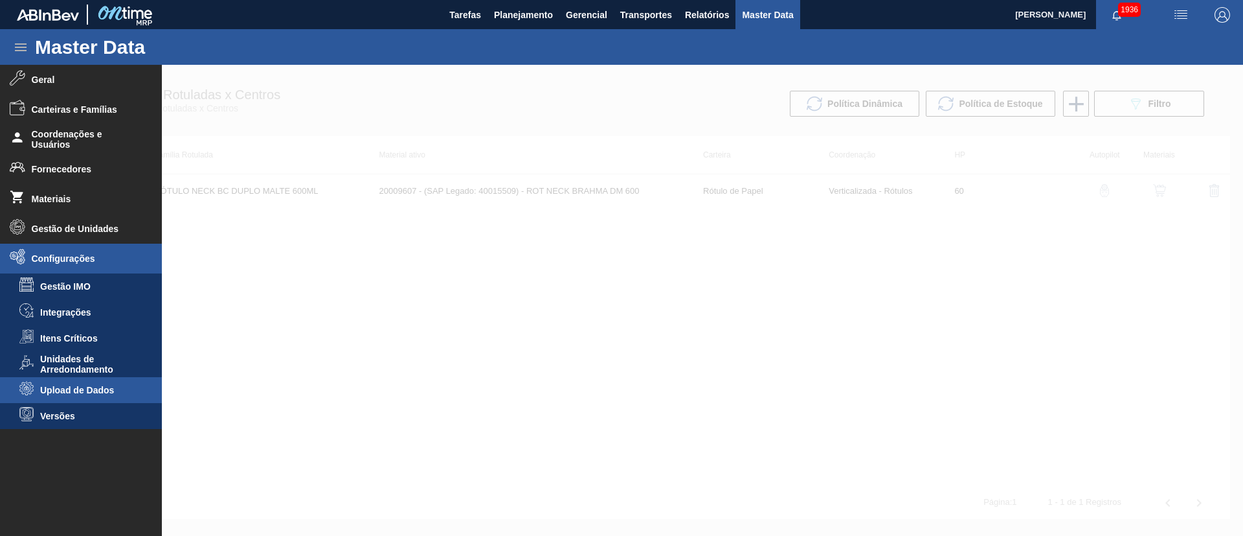
click at [80, 392] on span "Upload de Dados" at bounding box center [90, 390] width 100 height 10
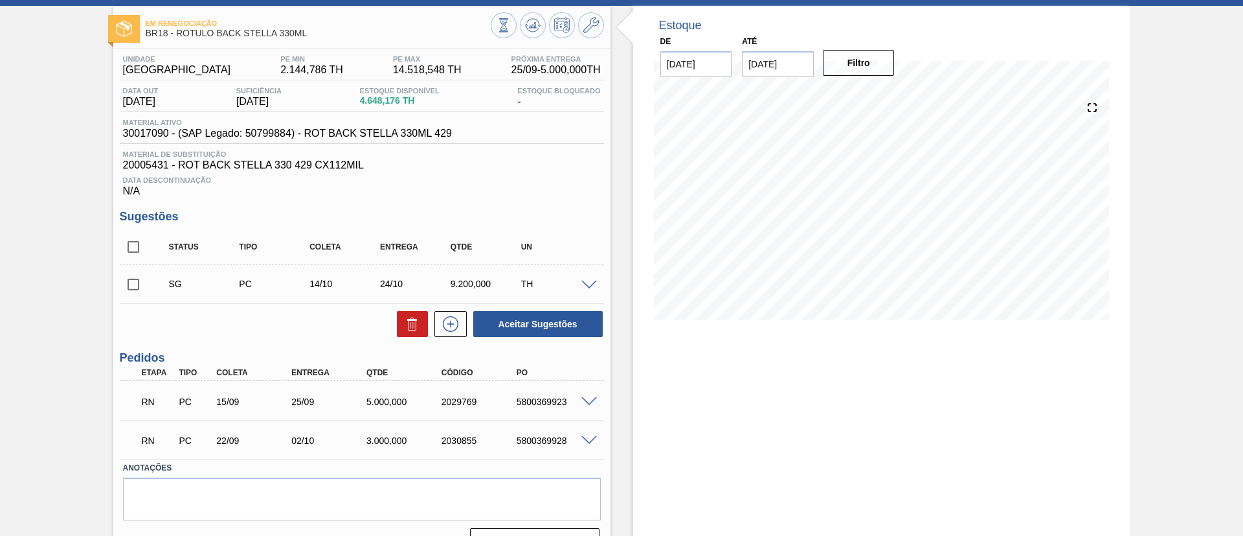
scroll to position [88, 0]
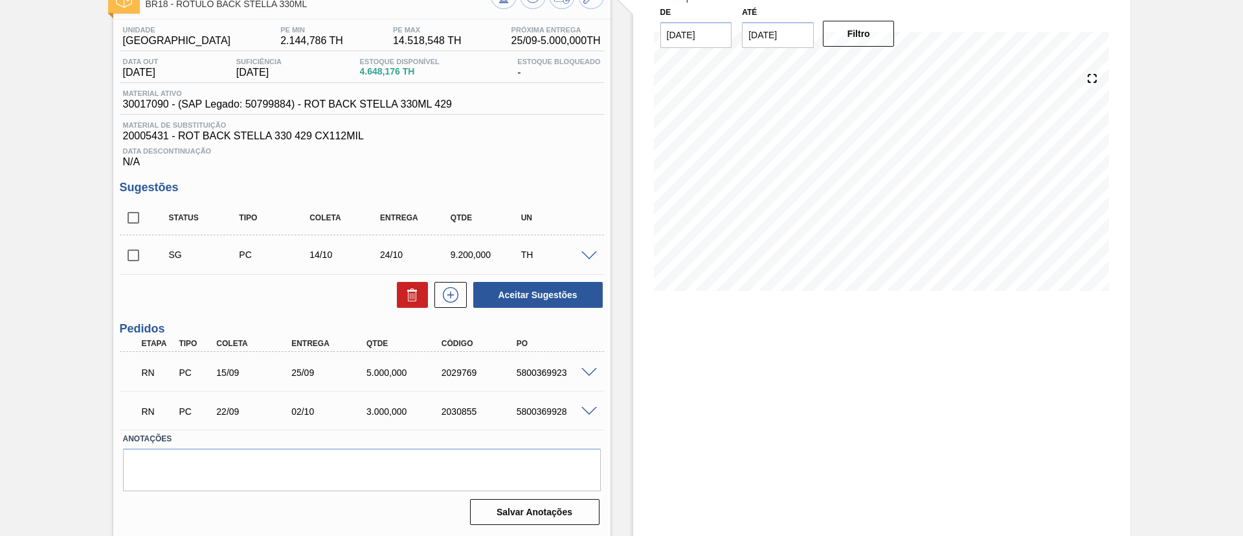
click at [141, 258] on input "checkbox" at bounding box center [133, 255] width 27 height 27
click at [410, 297] on icon at bounding box center [410, 296] width 1 height 6
checkbox input "false"
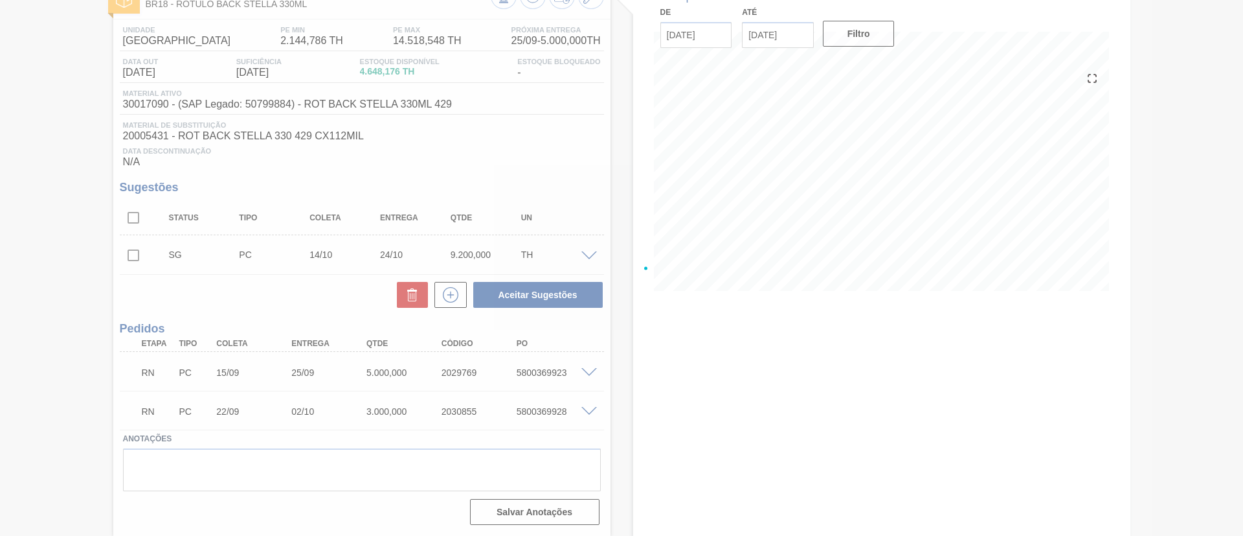
scroll to position [34, 0]
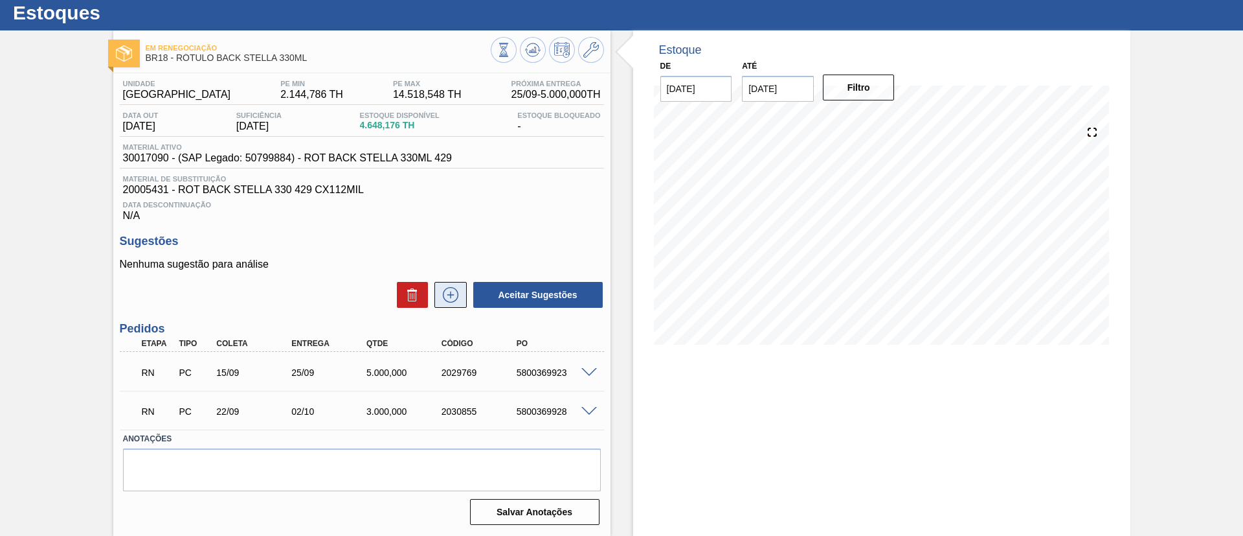
click at [447, 299] on icon at bounding box center [450, 295] width 21 height 16
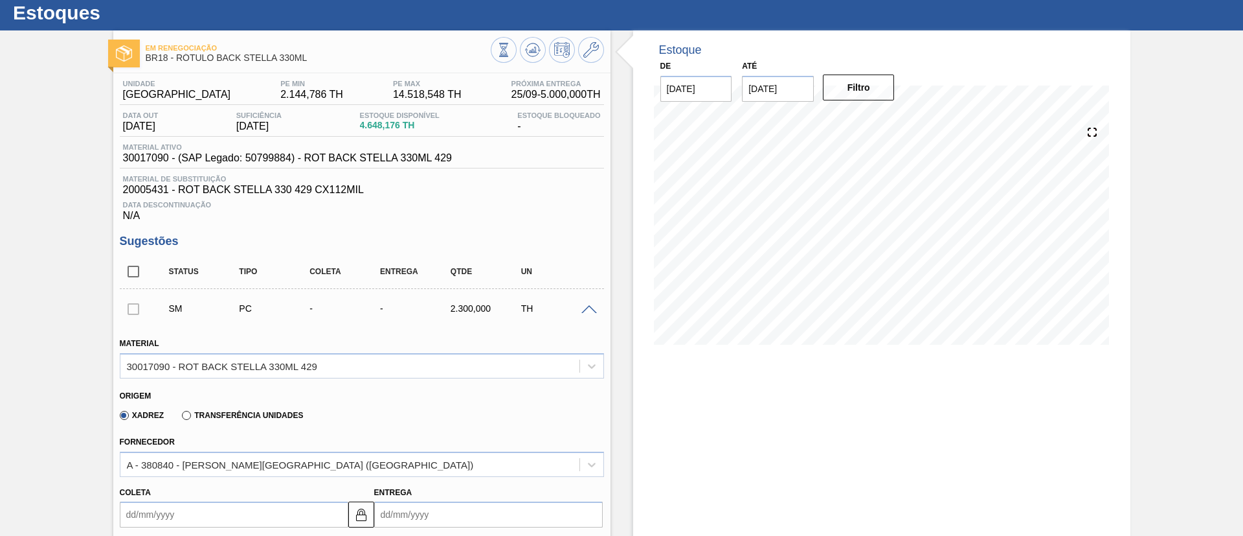
scroll to position [326, 0]
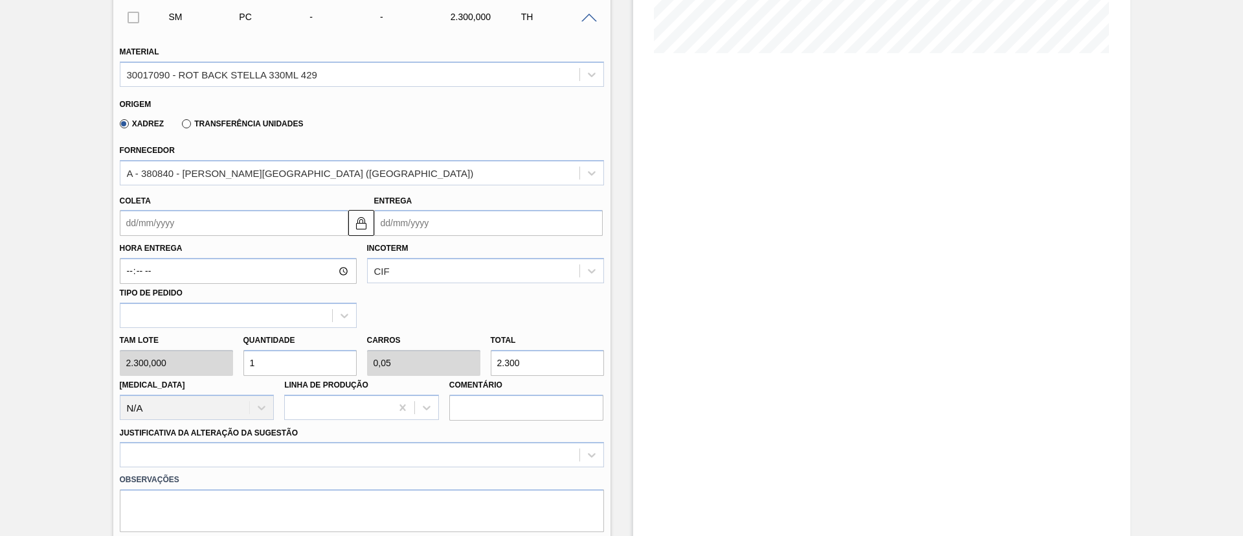
click at [205, 370] on div "[PERSON_NAME] 2.300,000 Quantidade 1 Carros 0,05 Total 2.300 [MEDICAL_DATA] N/A…" at bounding box center [362, 374] width 495 height 93
type input "3"
type input "0,15"
type input "6.900"
type input "3"
